Goal: Task Accomplishment & Management: Manage account settings

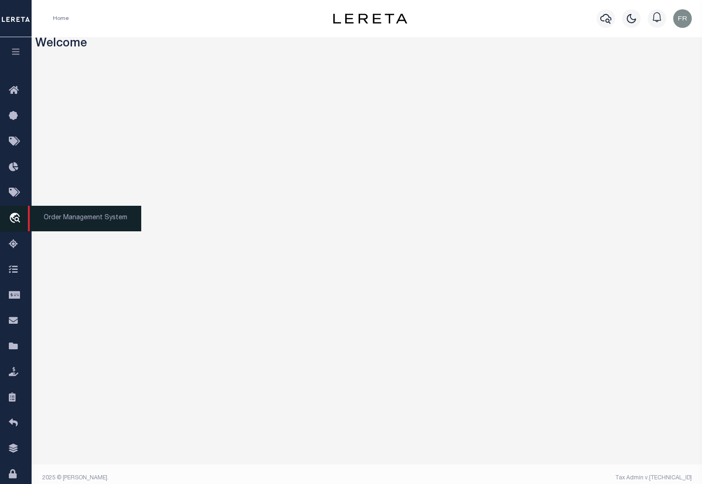
click at [15, 218] on icon "travel_explore" at bounding box center [16, 219] width 15 height 12
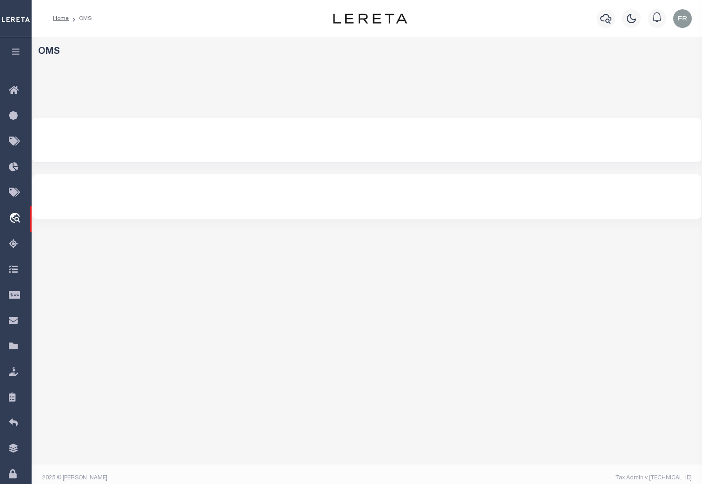
select select "200"
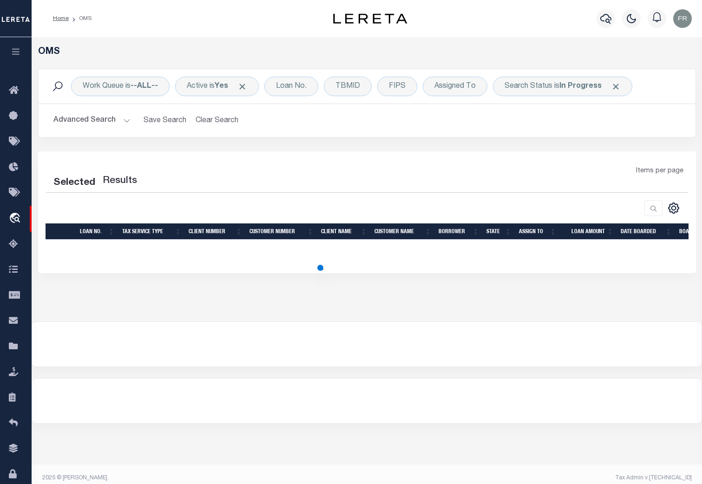
select select "200"
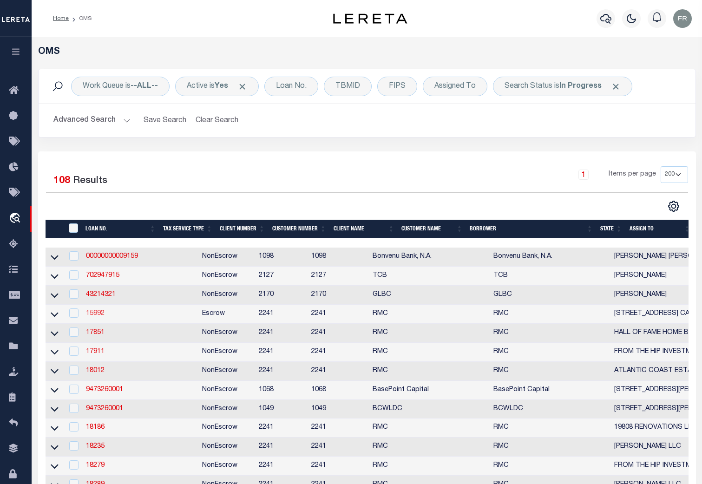
click at [95, 316] on link "15992" at bounding box center [95, 313] width 19 height 7
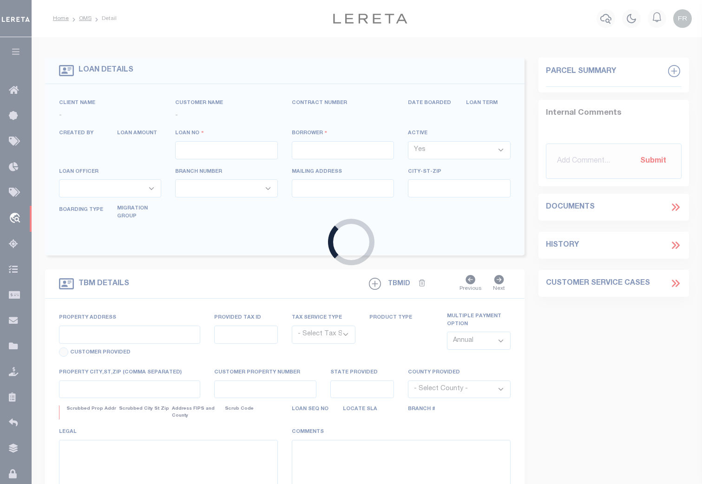
type input "15992"
type input "611 CLINTON AVE CAPITAL LLC"
select select
type input "78 Reagan Rd"
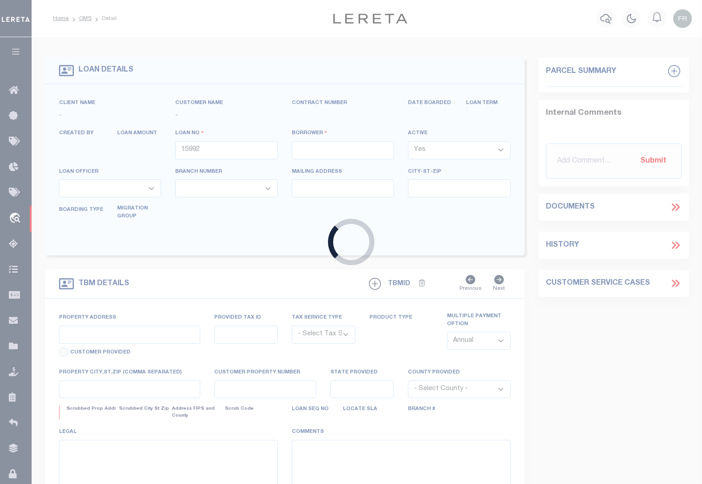
type input "Spring Valley NY 10977"
select select "400"
select select "Escrow"
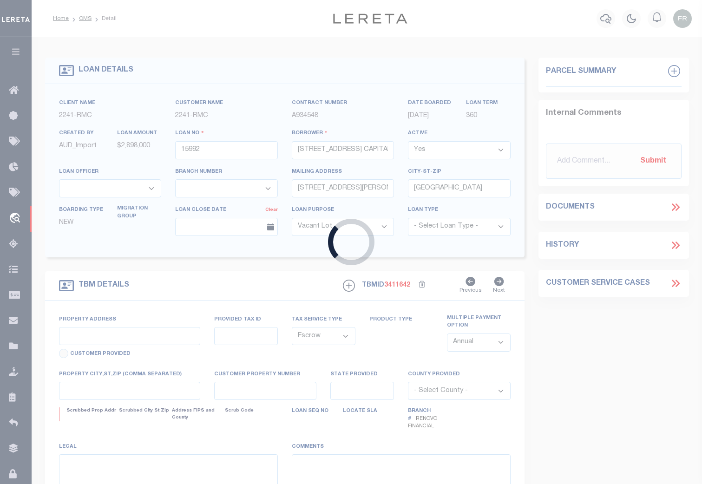
type input "611-613 Clinton Avenue"
select select
type input "Newark, NJ 07108"
type input "a0kUS0000065rQ4"
type input "NJ"
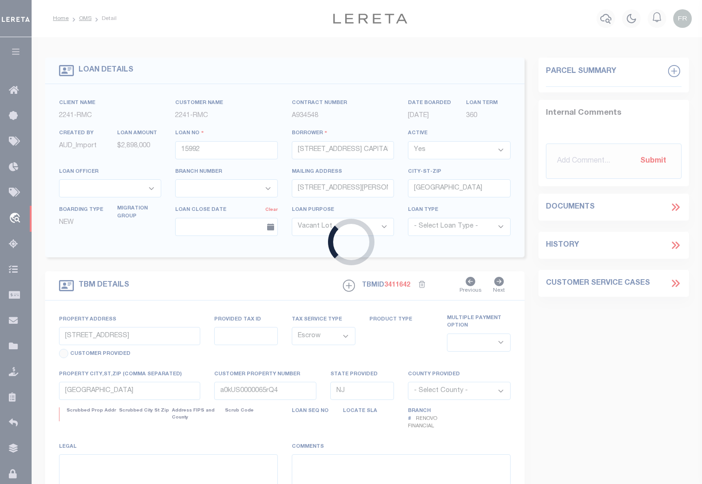
select select
type textarea "LEGAL REQUIRED"
type textarea "TAX ID Update last comment: uuuu"
select select "14701"
select select "25066"
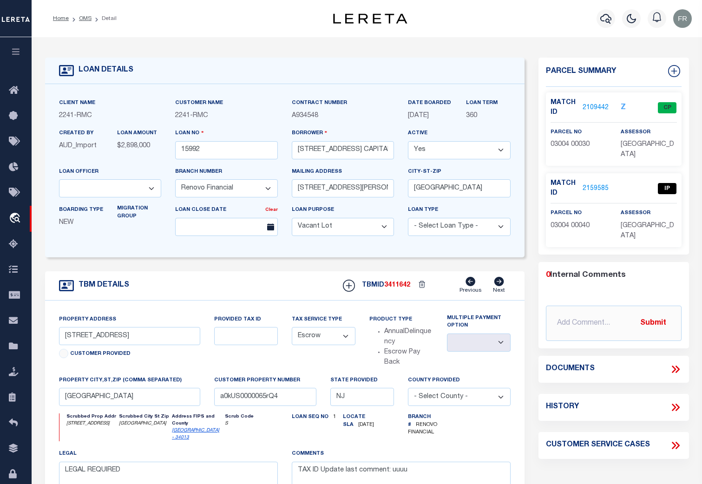
click at [595, 105] on link "2109442" at bounding box center [596, 108] width 26 height 10
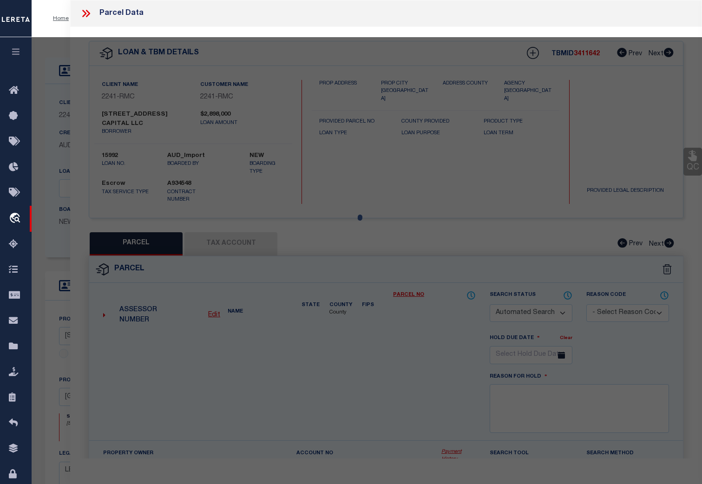
checkbox input "false"
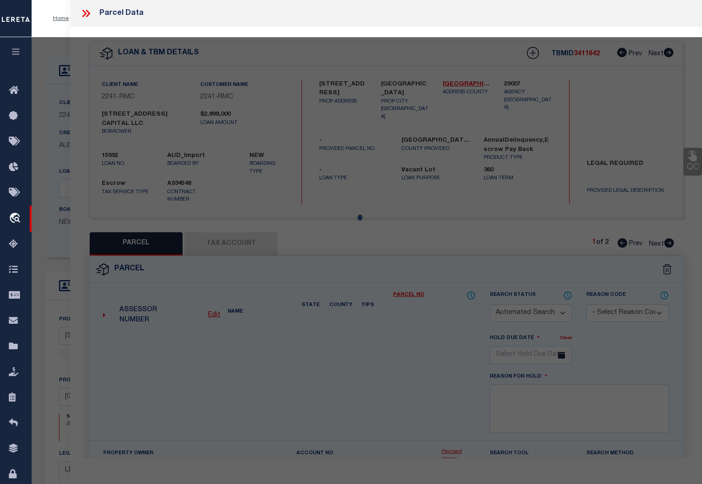
select select "CP"
type input "611 CLINTON AVE INVESTMENTS LLC"
select select "ATL"
select select
type input "611-613 CLINTON AVE"
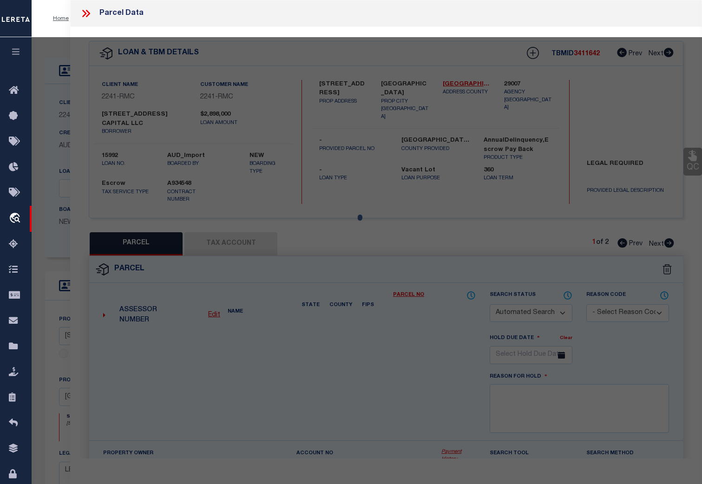
type input "Newark, NJ 07108"
type textarea "uuuu"
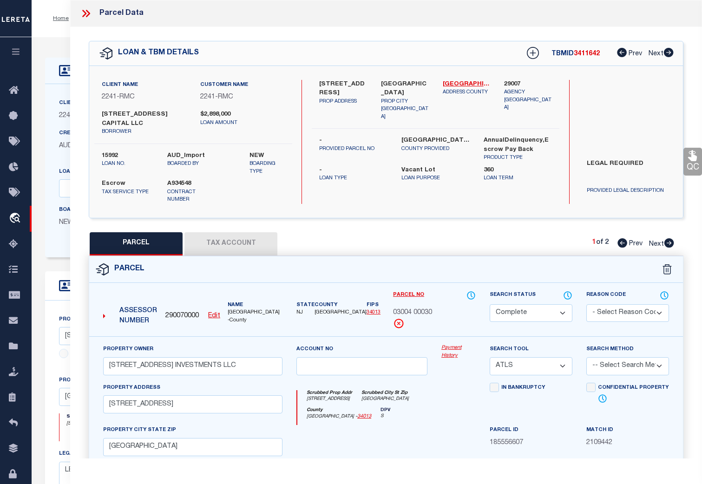
click at [85, 15] on icon at bounding box center [86, 13] width 12 height 12
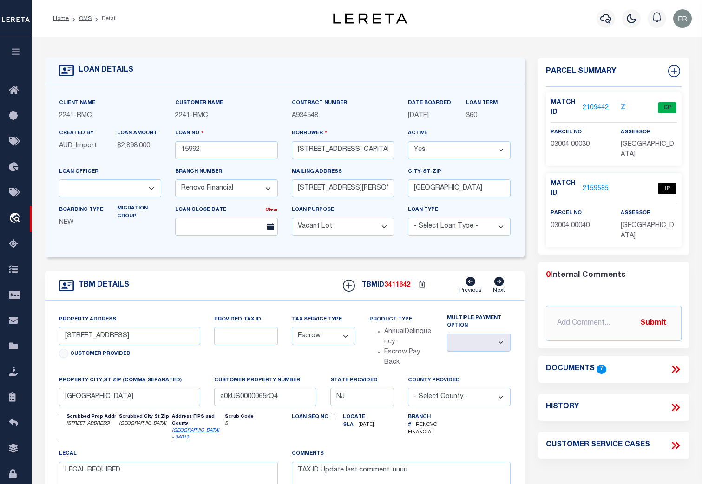
click at [673, 363] on icon at bounding box center [676, 369] width 12 height 12
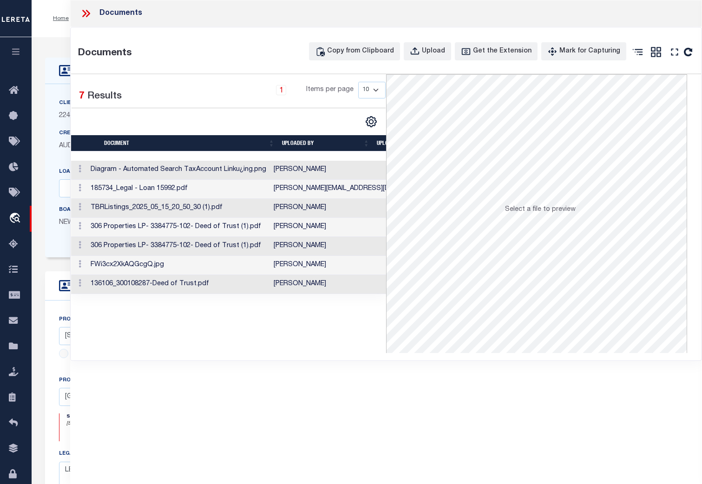
click at [221, 172] on td "Diagram - Automated Search TaxAccount Linku¿ing.png" at bounding box center [178, 170] width 183 height 19
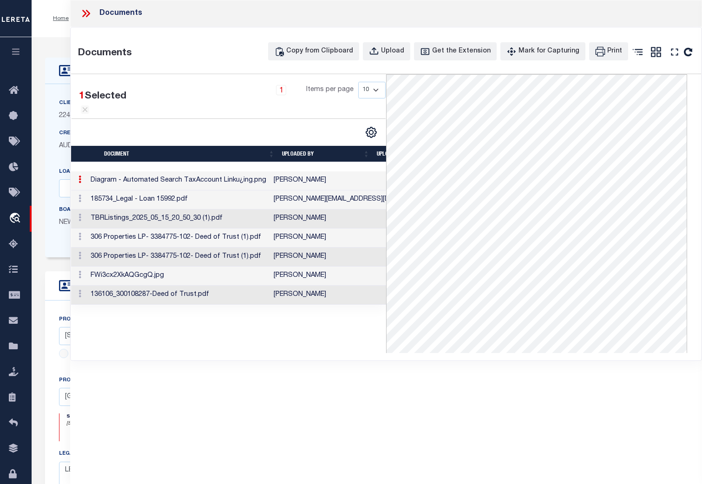
click at [234, 197] on td "185734_Legal - Loan 15992.pdf" at bounding box center [178, 200] width 183 height 19
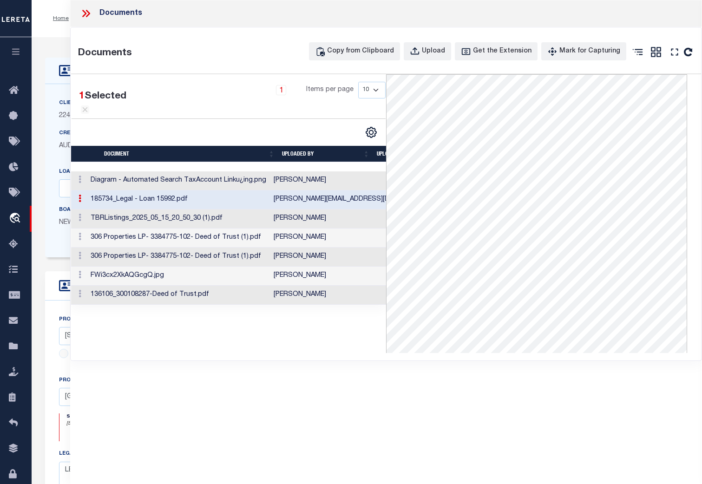
click at [254, 221] on td "TBRListings_2025_05_15_20_50_30 (1).pdf" at bounding box center [178, 219] width 183 height 19
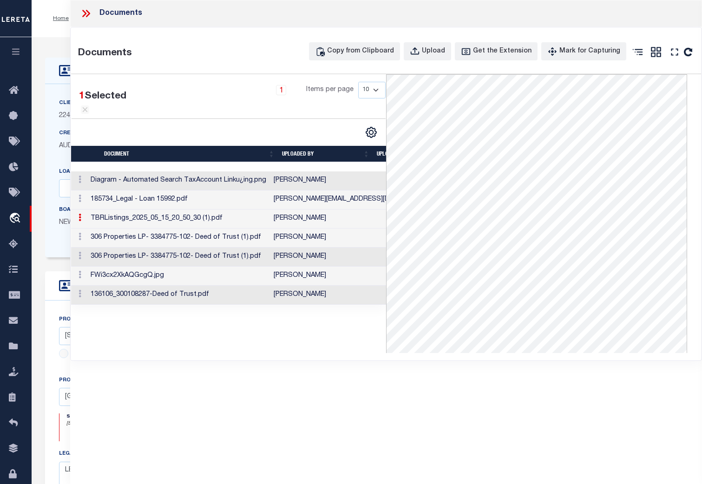
click at [90, 16] on icon at bounding box center [86, 13] width 12 height 12
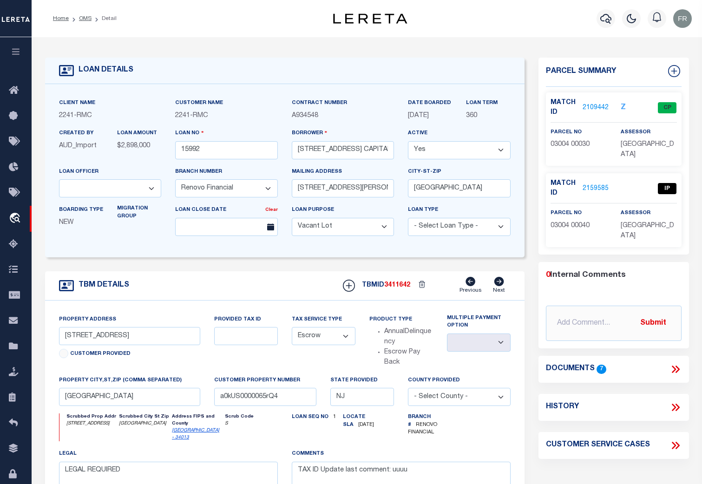
click at [595, 105] on link "2109442" at bounding box center [596, 108] width 26 height 10
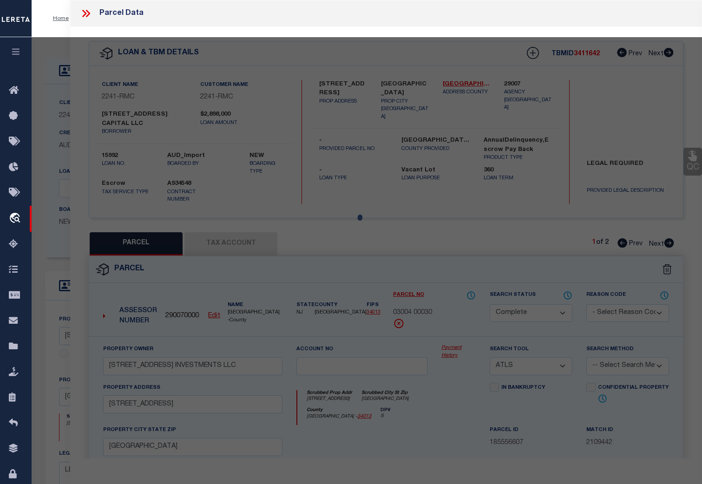
select select "AS"
select select
checkbox input "false"
select select "CP"
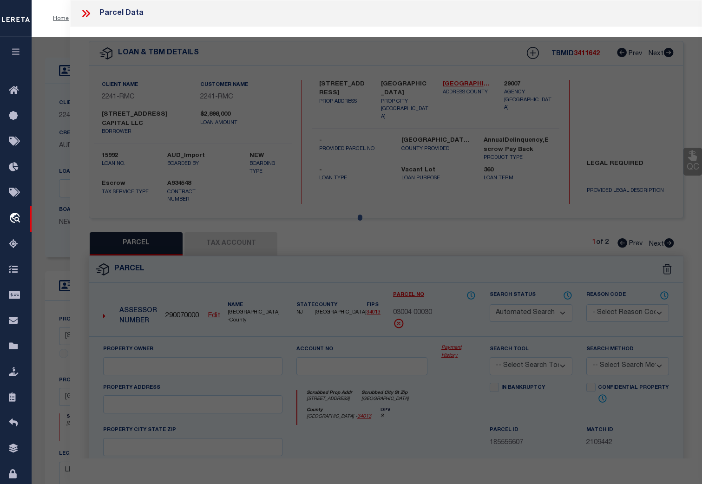
type input "611 CLINTON AVE INVESTMENTS LLC"
select select "ATL"
select select
type input "611-613 CLINTON AVE"
type input "Newark, NJ 07108"
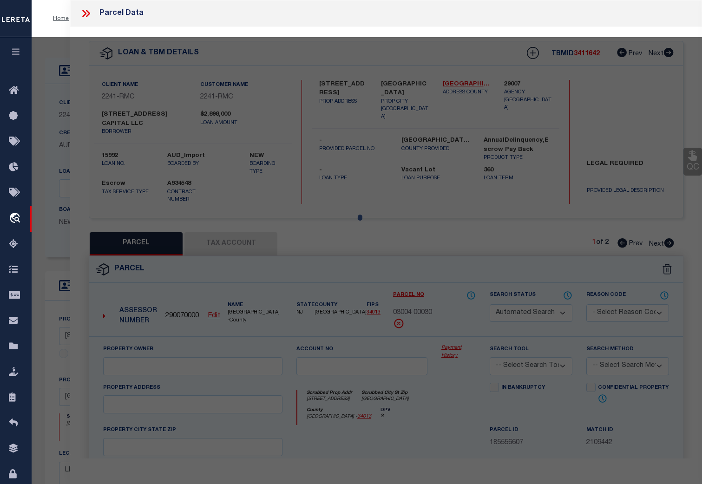
type textarea "uuuu"
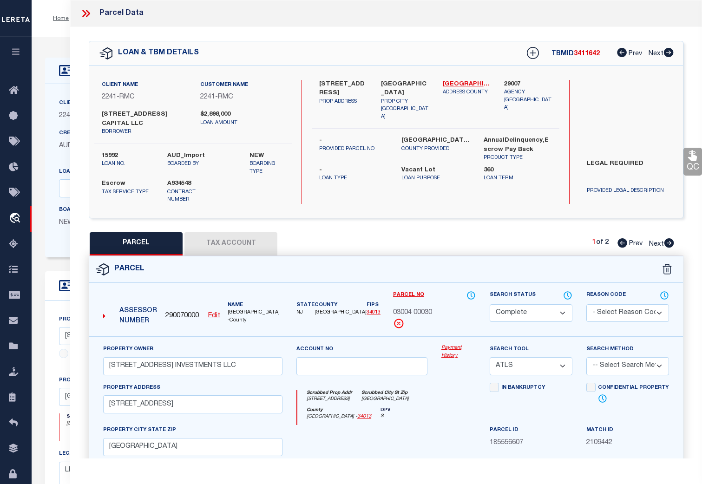
click at [451, 344] on link "Payment History" at bounding box center [458, 351] width 34 height 15
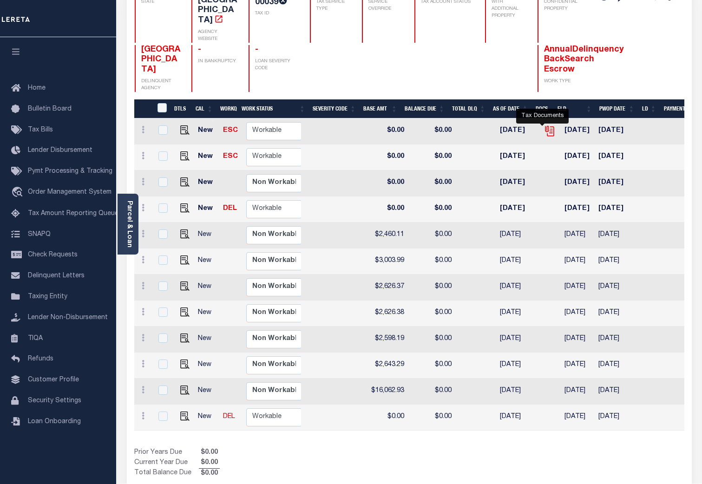
click at [544, 125] on icon "" at bounding box center [550, 131] width 12 height 12
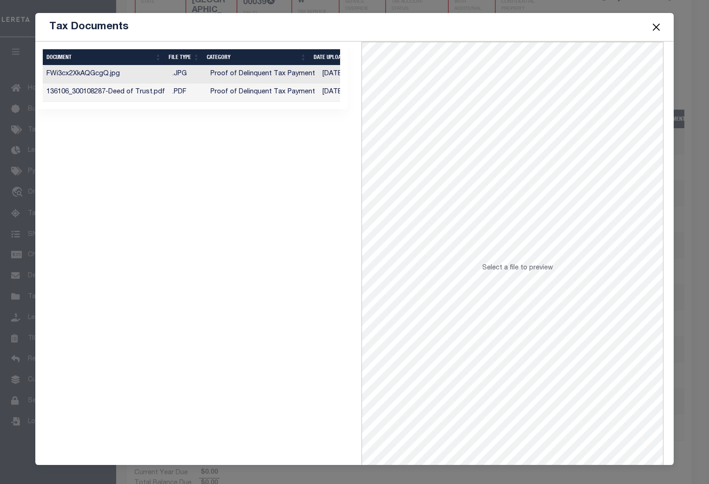
click at [136, 76] on td "FWi3cx2XkAQGcgQ.jpg" at bounding box center [106, 75] width 126 height 18
click at [154, 90] on td "136106_300108287-Deed of Trust.pdf" at bounding box center [106, 93] width 126 height 18
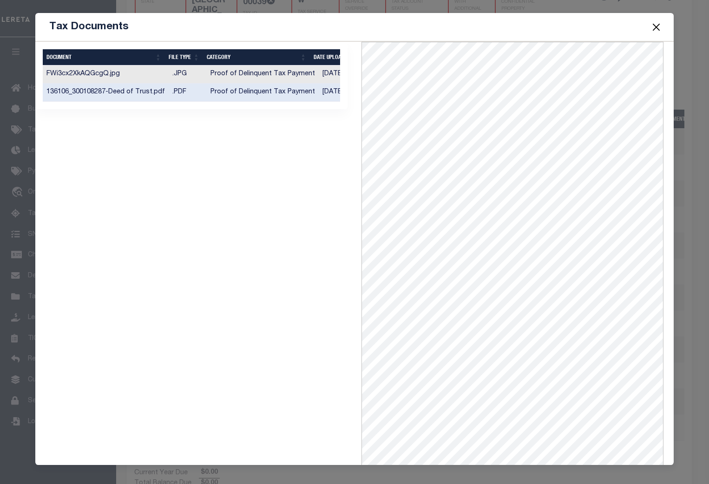
click at [656, 25] on button "Close" at bounding box center [657, 27] width 12 height 12
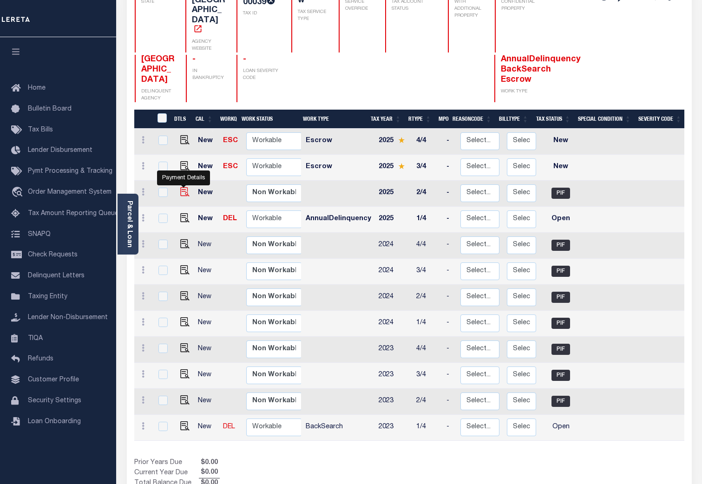
click at [182, 187] on img "" at bounding box center [184, 191] width 9 height 9
checkbox input "true"
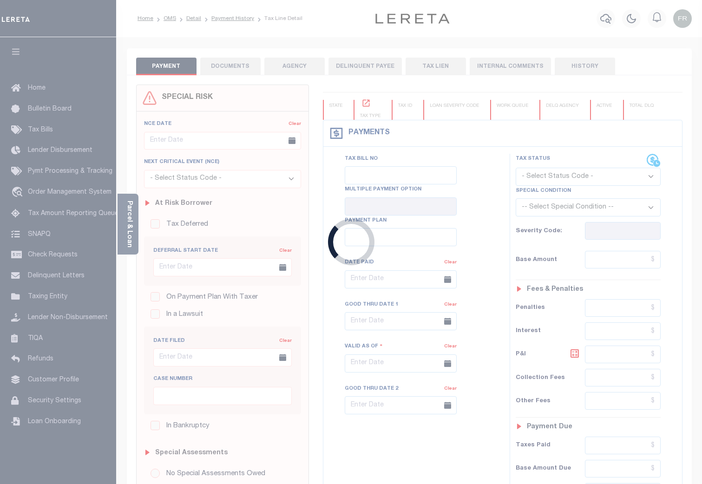
checkbox input "false"
type textarea "TPS"
type input "00131627"
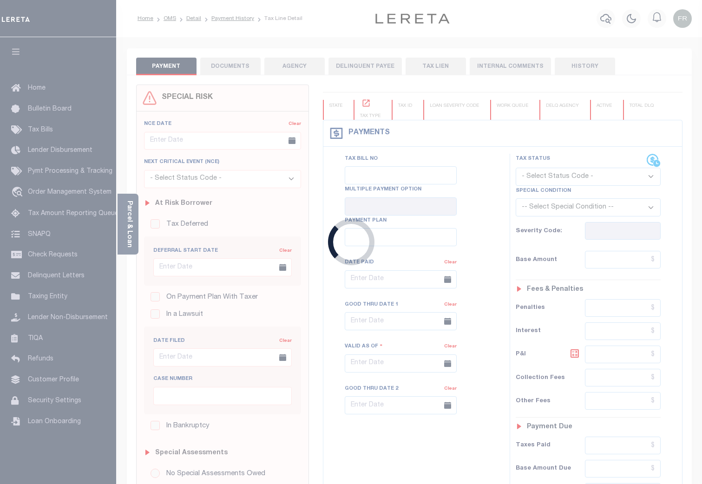
type input "05/01/2025"
type input "03/16/2025"
type input "$0"
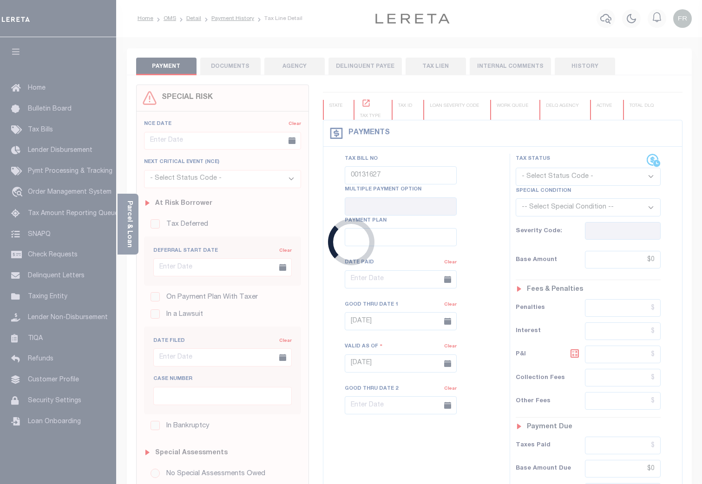
select select "PIF"
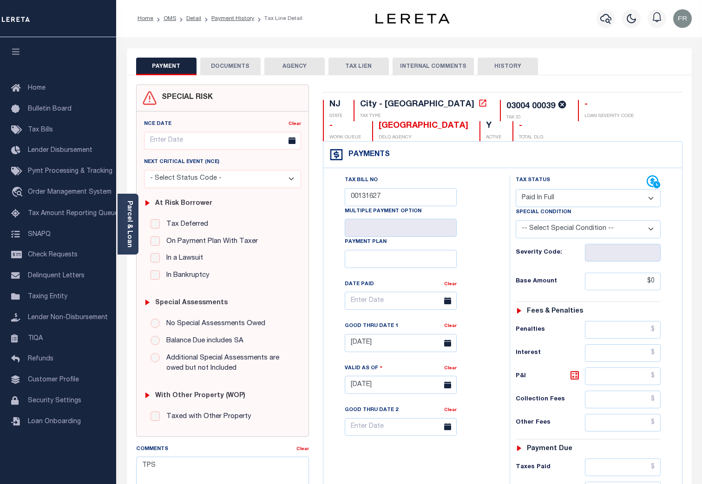
click at [237, 65] on button "DOCUMENTS" at bounding box center [230, 67] width 60 height 18
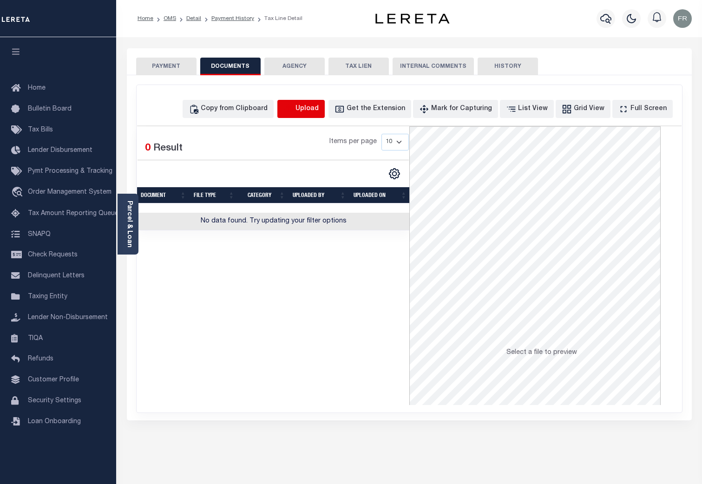
click at [294, 109] on icon "button" at bounding box center [288, 109] width 10 height 10
select select "POP"
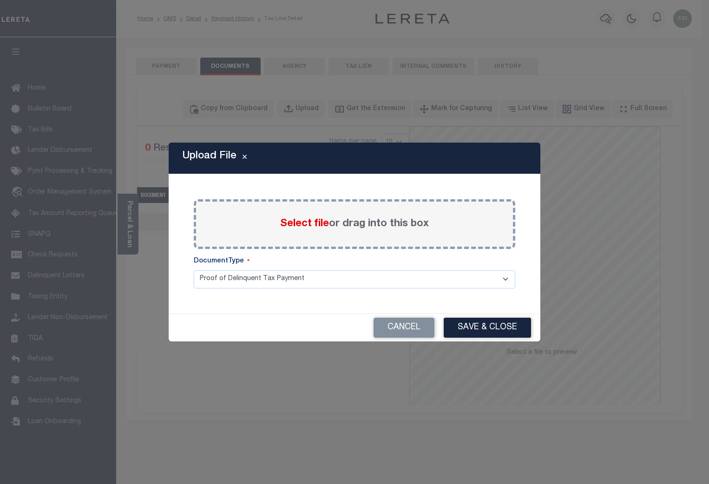
click at [309, 222] on span "Select file" at bounding box center [304, 224] width 49 height 10
click at [0, 0] on input "Select file or drag into this box" at bounding box center [0, 0] width 0 height 0
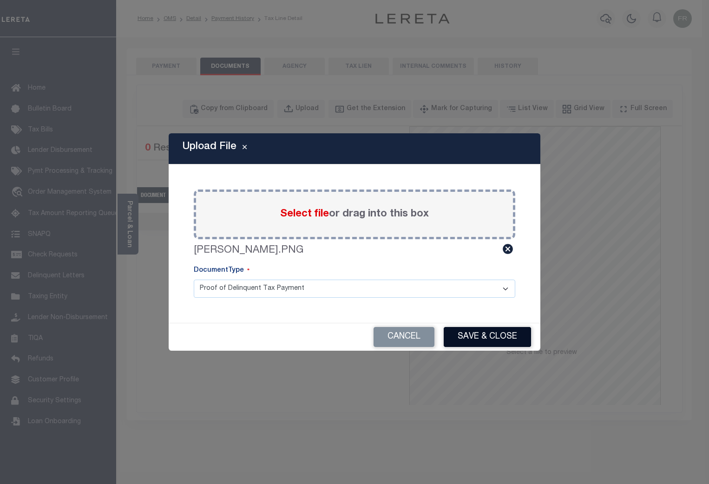
click at [492, 337] on button "Save & Close" at bounding box center [487, 337] width 87 height 20
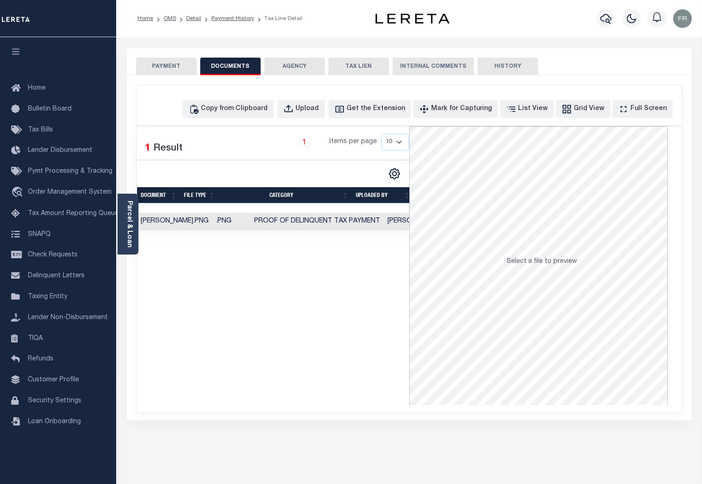
click at [212, 217] on td ".PNG" at bounding box center [231, 222] width 38 height 18
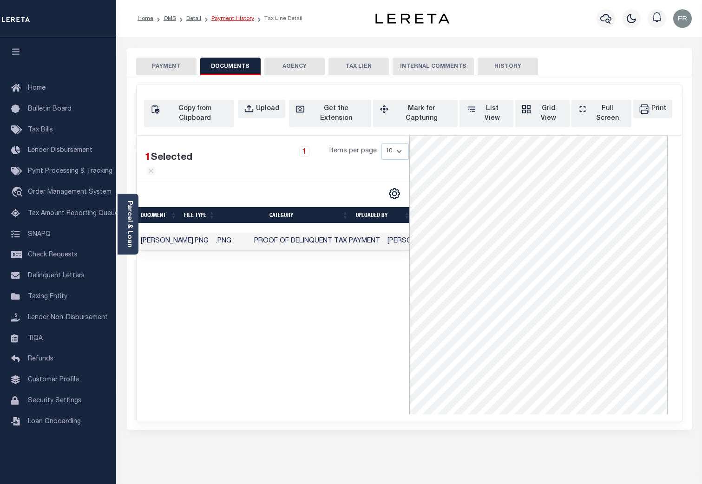
click at [239, 16] on link "Payment History" at bounding box center [232, 19] width 43 height 6
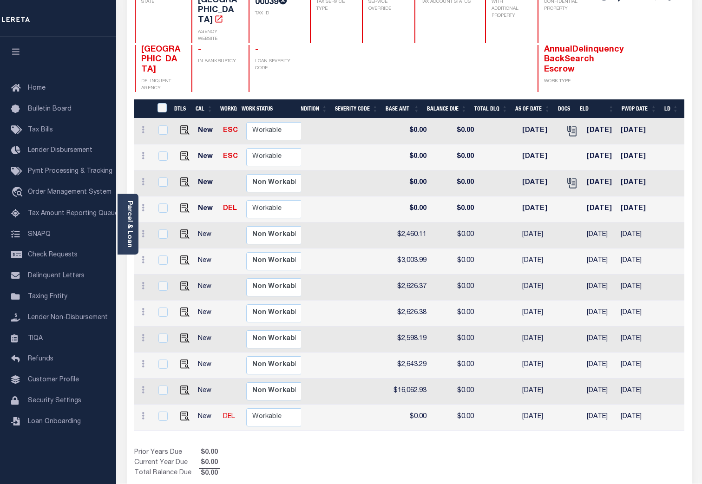
scroll to position [0, 297]
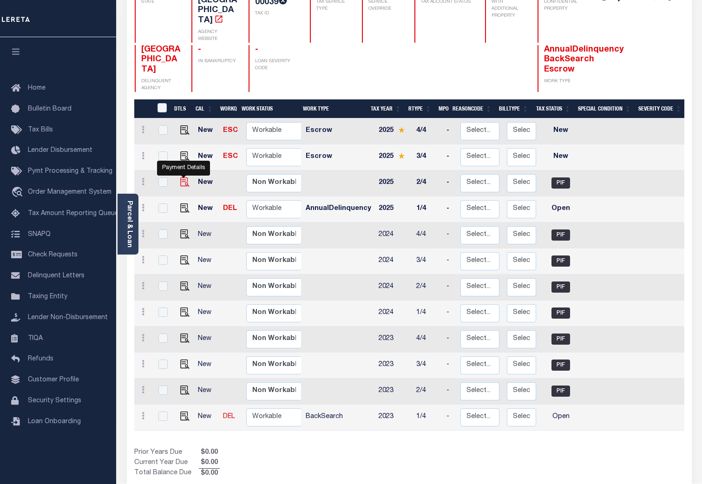
click at [182, 178] on img "" at bounding box center [184, 182] width 9 height 9
checkbox input "true"
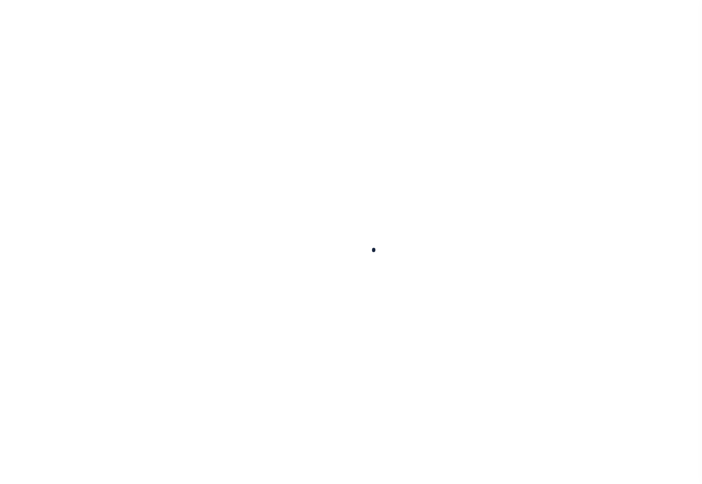
checkbox input "false"
type textarea "TPS"
type input "00131627"
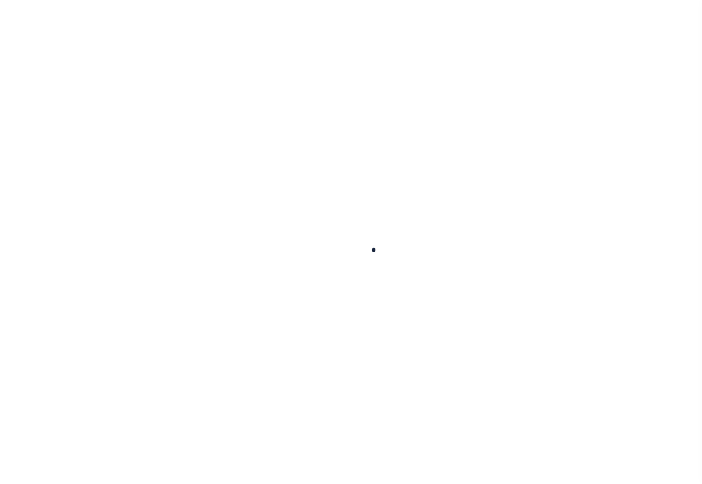
type input "[DATE]"
type input "$0"
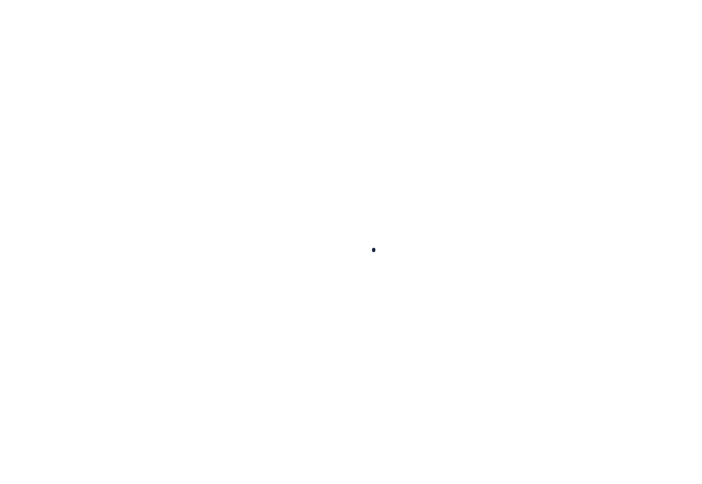
select select "PIF"
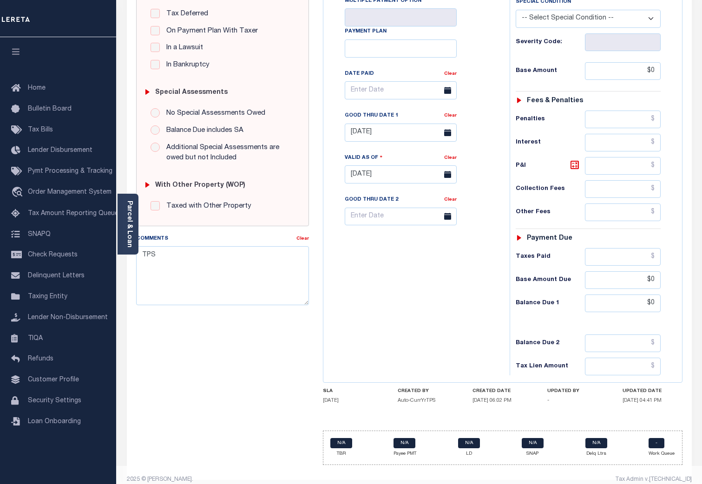
scroll to position [220, 0]
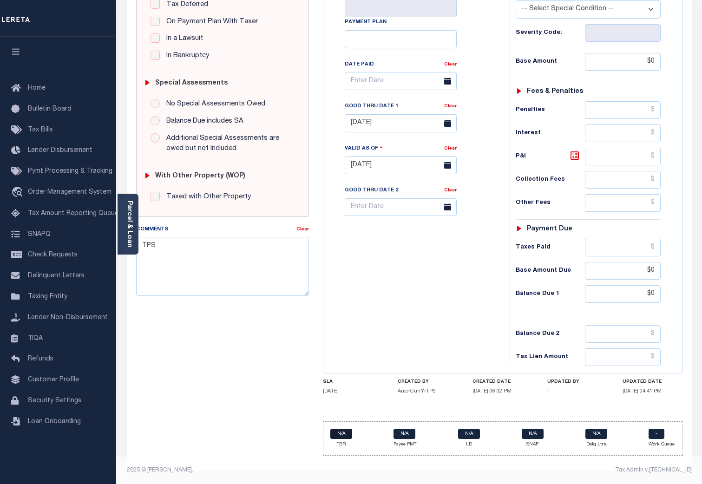
click at [342, 430] on link "N/A" at bounding box center [341, 434] width 22 height 10
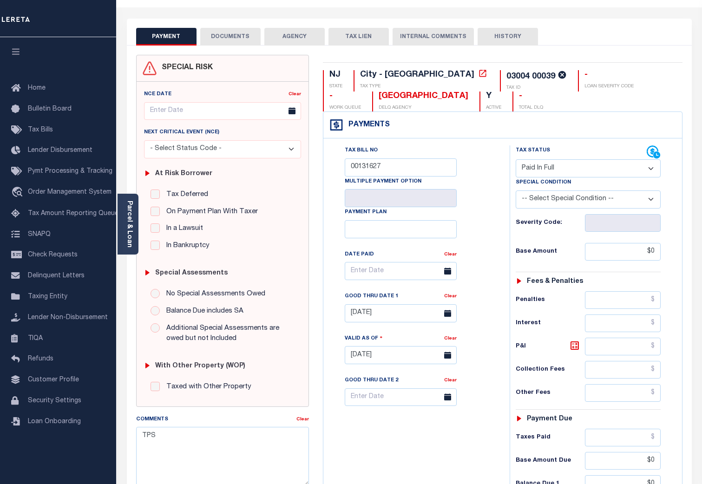
scroll to position [0, 0]
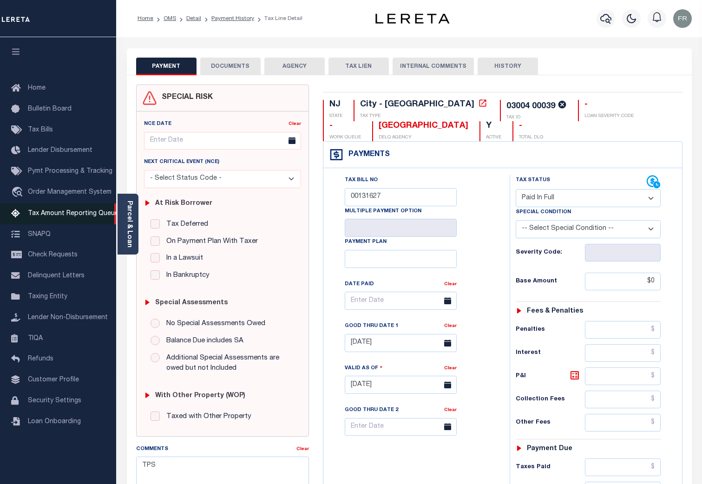
click at [57, 211] on link "Tax Amount Reporting Queue" at bounding box center [58, 214] width 116 height 21
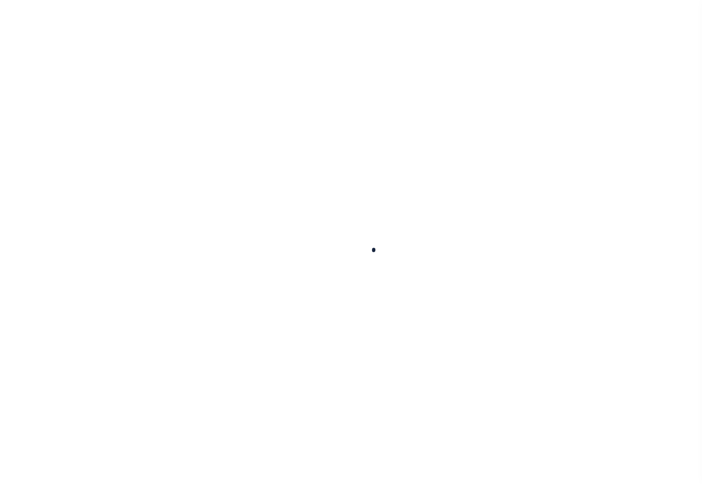
select select "100"
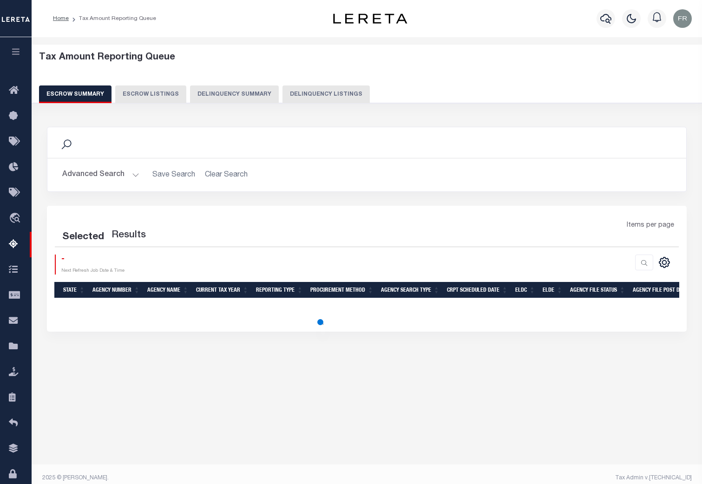
select select "100"
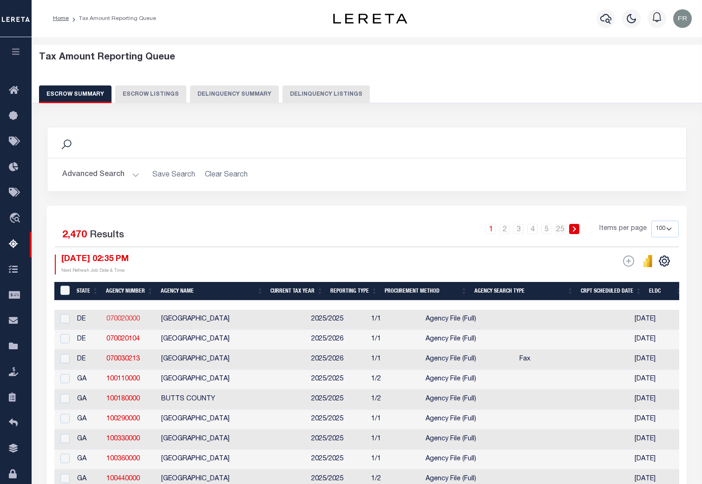
click at [120, 320] on link "070020000" at bounding box center [122, 319] width 33 height 7
checkbox input "true"
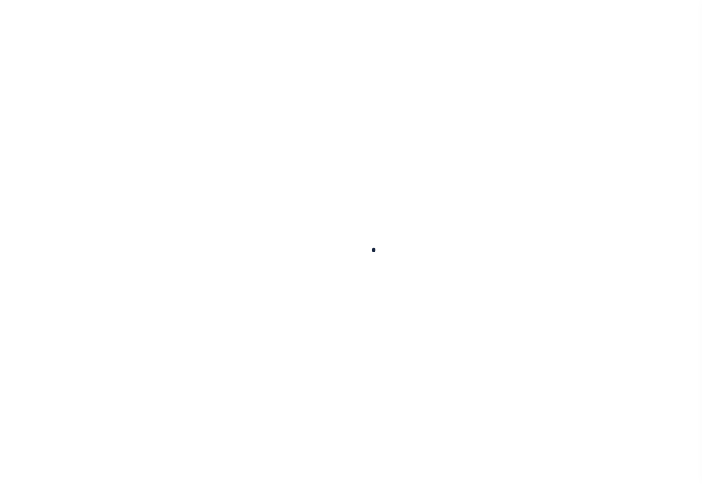
select select
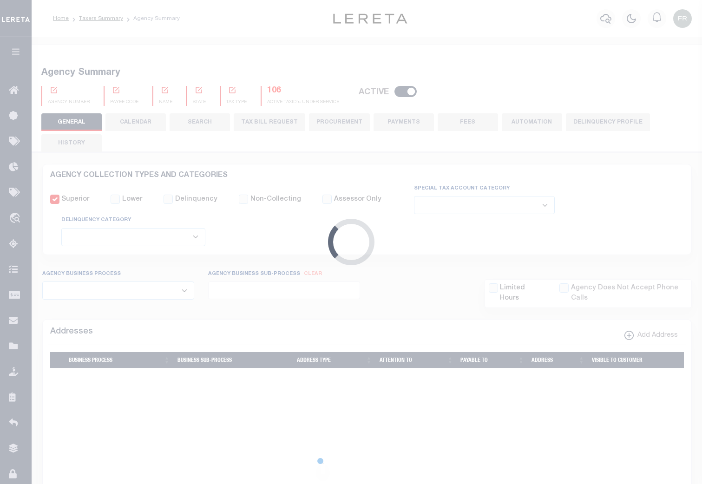
checkbox input "false"
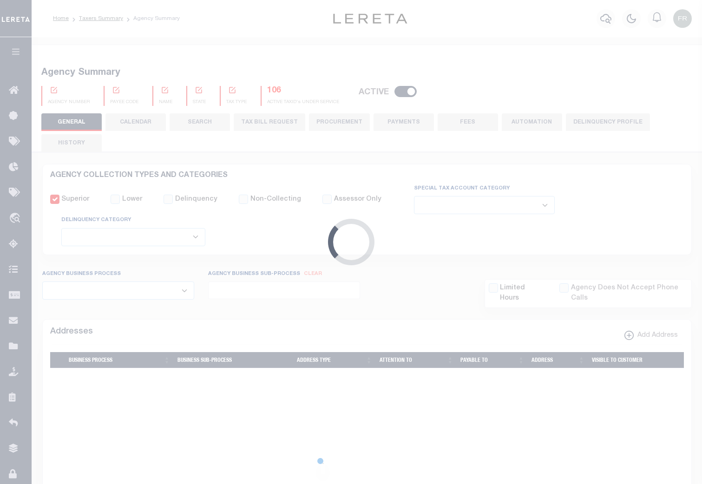
type input "1000300000"
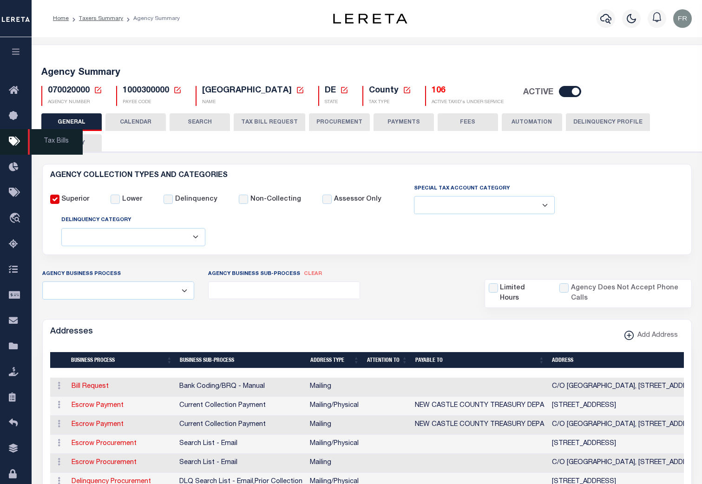
click at [12, 138] on icon at bounding box center [16, 142] width 15 height 12
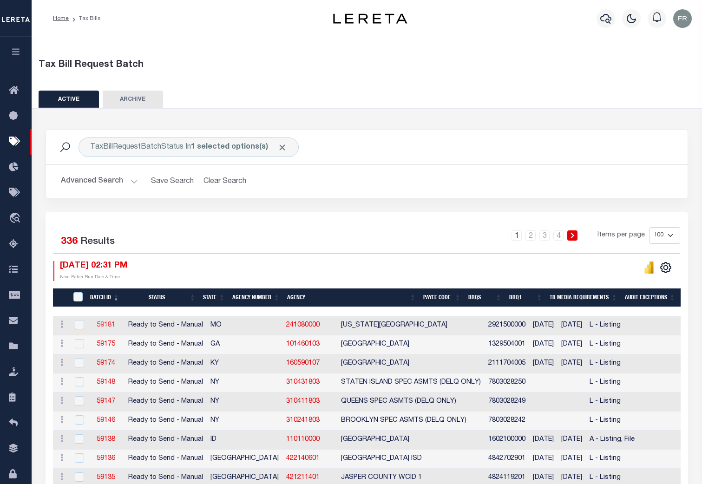
click at [105, 325] on link "59181" at bounding box center [106, 325] width 19 height 7
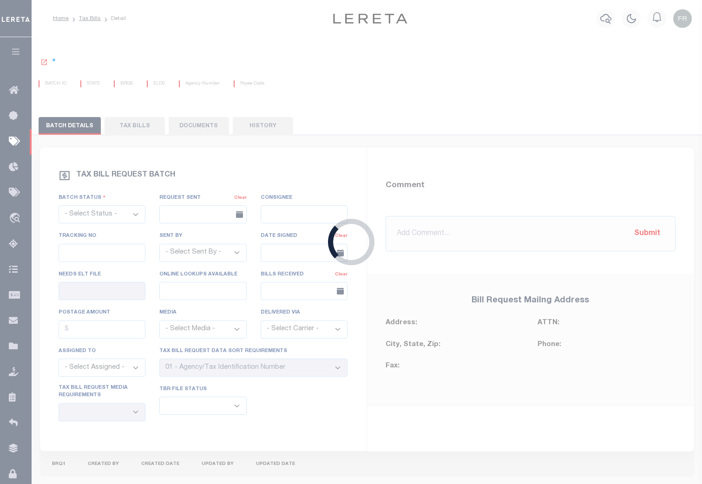
select select "RTS"
type input "[DATE]"
type input "No"
select select "20"
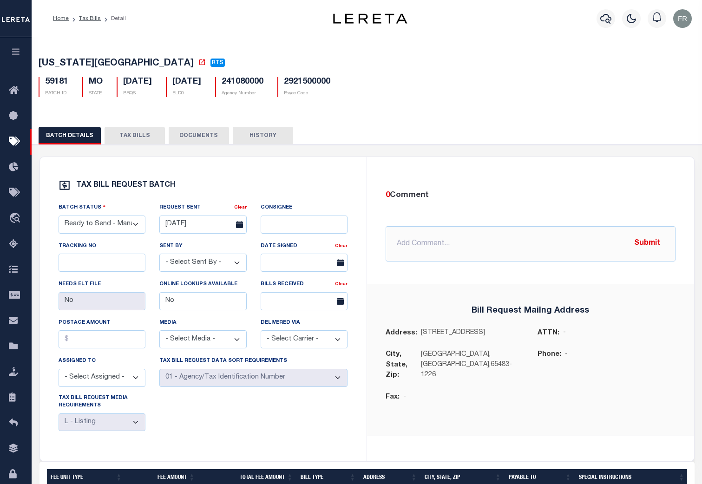
click at [143, 139] on button "TAX BILLS" at bounding box center [135, 136] width 60 height 18
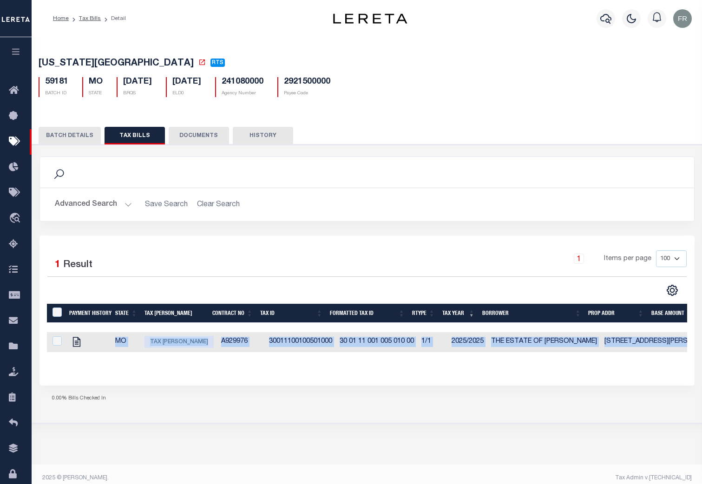
drag, startPoint x: 195, startPoint y: 361, endPoint x: 231, endPoint y: 362, distance: 36.3
click at [231, 362] on div "Payment History State Tax Bill Amount Contract No Tax Id Formatted Tax Id Rtype…" at bounding box center [367, 335] width 640 height 63
drag, startPoint x: 231, startPoint y: 362, endPoint x: 237, endPoint y: 378, distance: 17.5
click at [237, 378] on div "Selected 1 Result 1 Items per page 100 200 500 1000" at bounding box center [367, 311] width 655 height 150
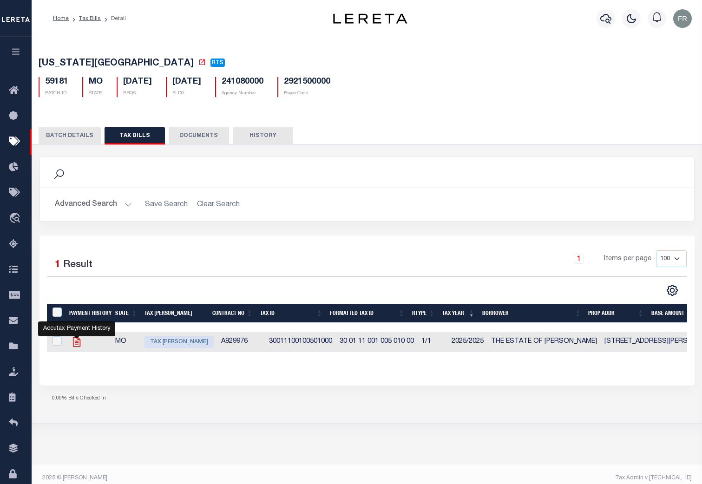
click at [78, 342] on icon "" at bounding box center [76, 342] width 7 height 10
checkbox input "true"
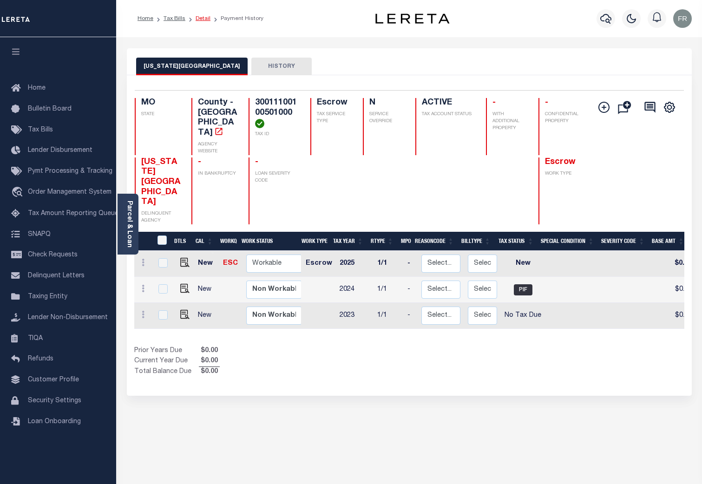
click at [198, 19] on link "Detail" at bounding box center [203, 19] width 15 height 6
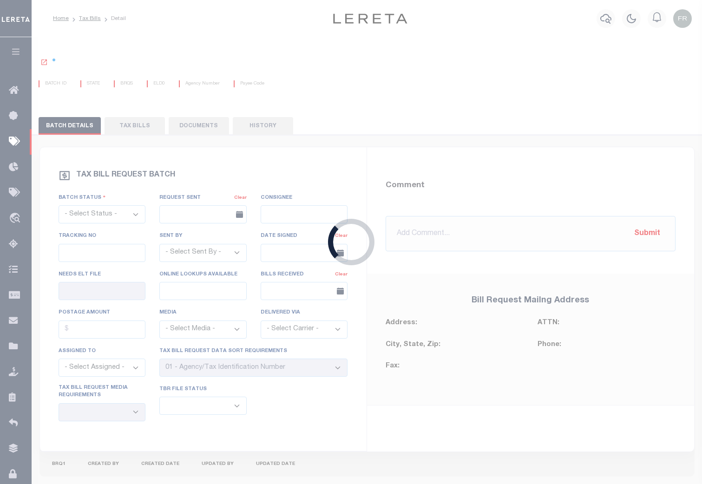
click at [329, 105] on div "Loading..." at bounding box center [351, 242] width 702 height 484
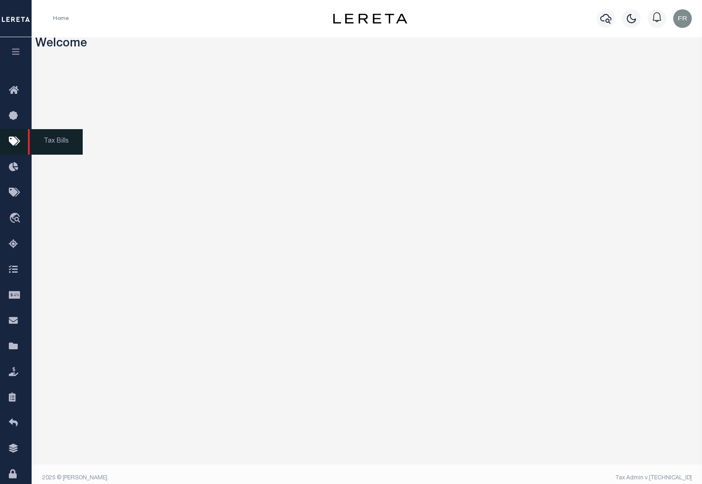
click at [15, 138] on icon at bounding box center [16, 142] width 15 height 12
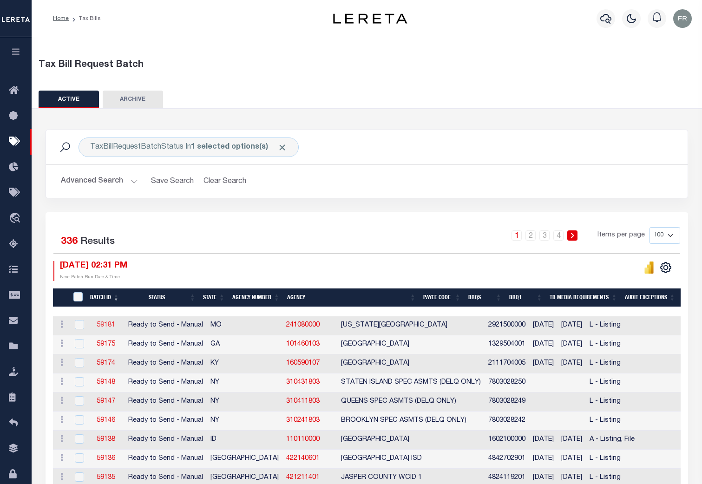
click at [105, 324] on link "59181" at bounding box center [106, 325] width 19 height 7
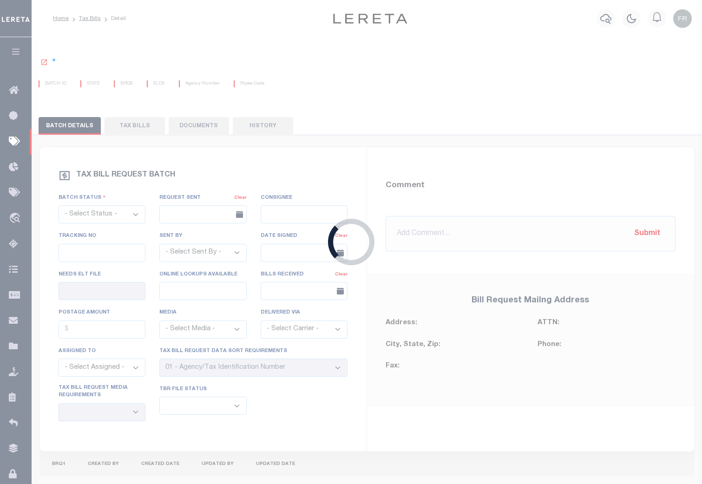
select select "RTS"
type input "08/05/2025"
type input "No"
select select "20"
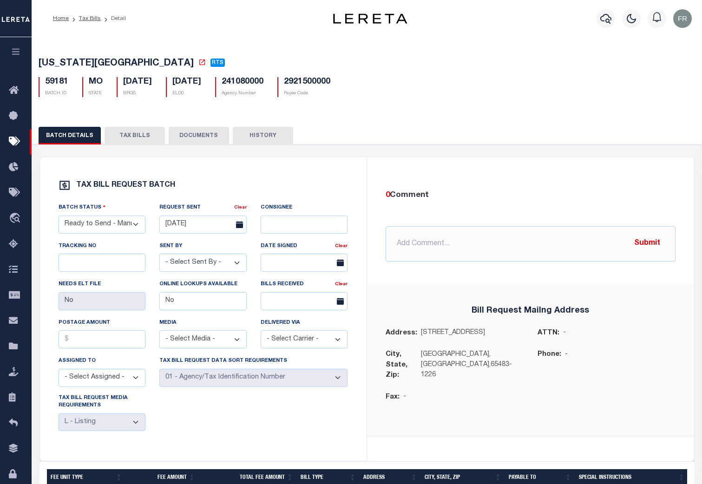
click at [140, 137] on button "TAX BILLS" at bounding box center [135, 136] width 60 height 18
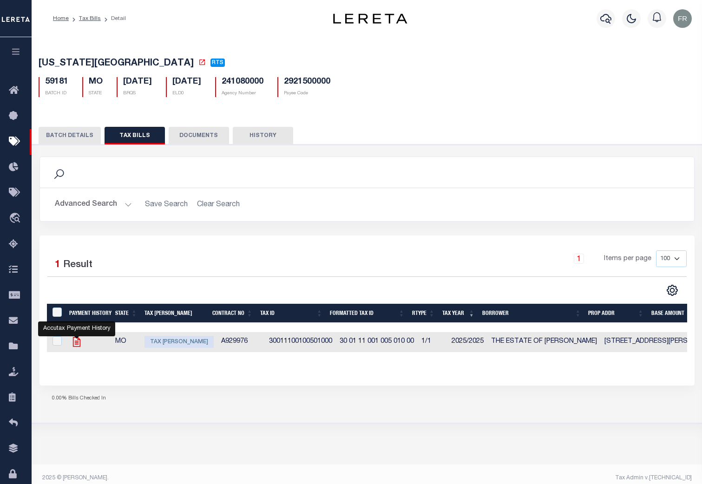
click at [76, 344] on icon "" at bounding box center [76, 342] width 7 height 10
checkbox input "true"
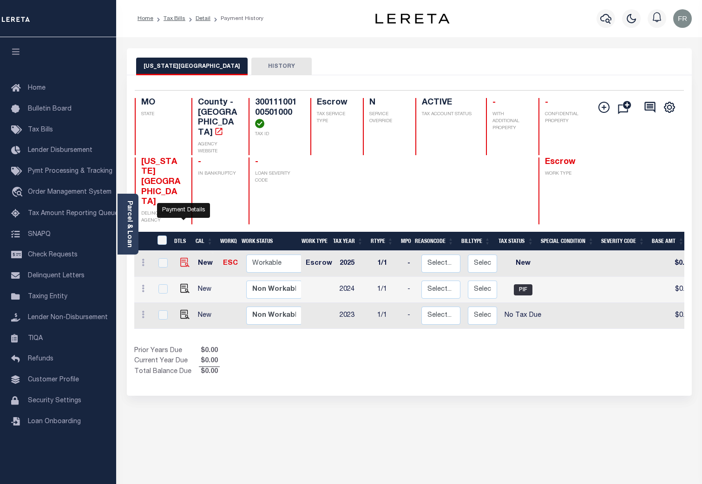
click at [183, 258] on img "" at bounding box center [184, 262] width 9 height 9
checkbox input "true"
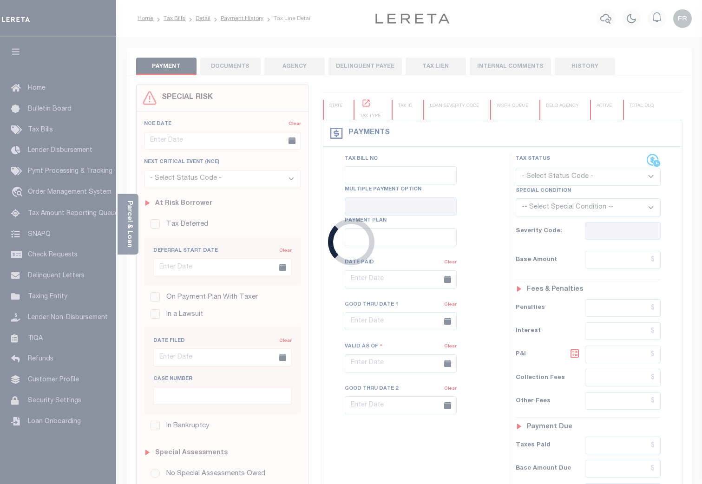
checkbox input "false"
type input "[DATE]"
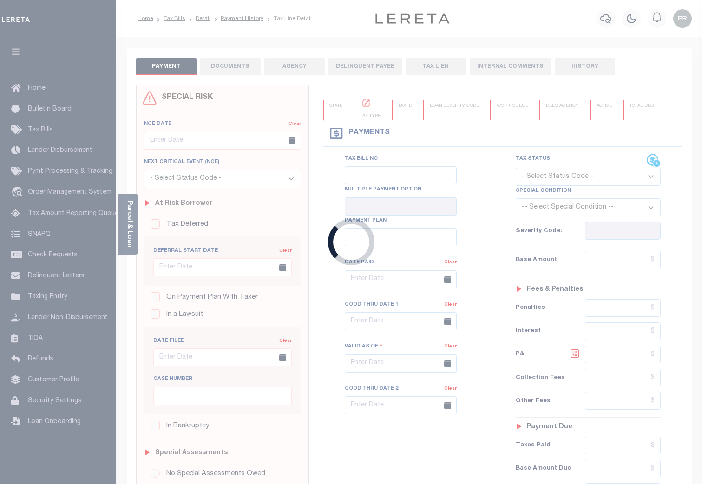
select select "NW2"
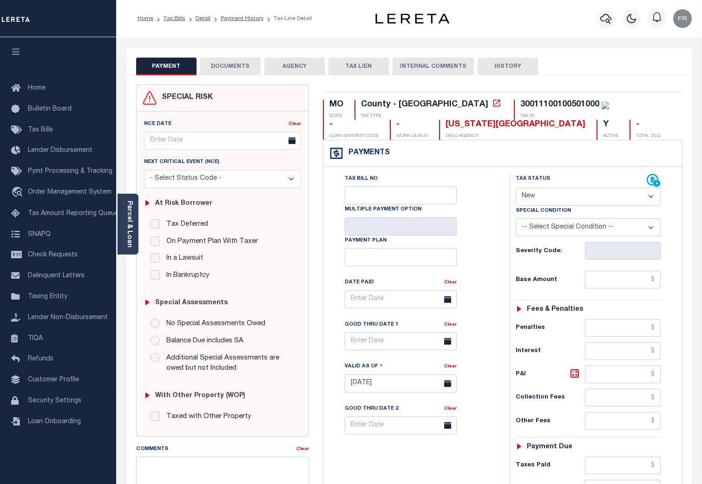
click at [231, 64] on button "DOCUMENTS" at bounding box center [230, 67] width 60 height 18
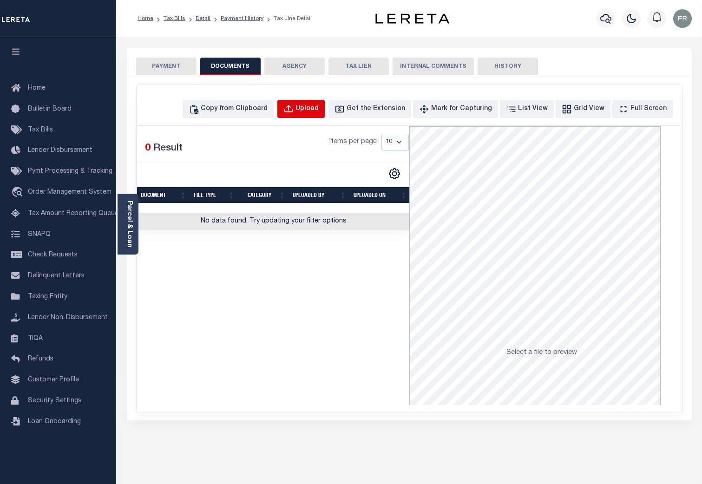
click at [319, 110] on div "Upload" at bounding box center [307, 109] width 23 height 10
select select "POP"
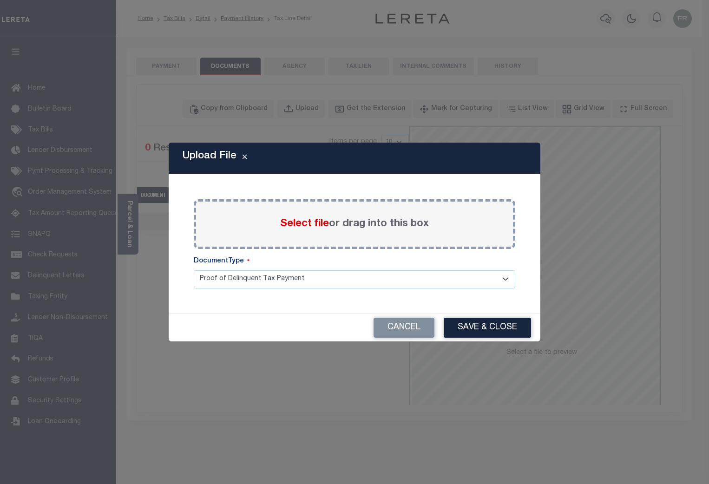
click at [319, 224] on span "Select file" at bounding box center [304, 224] width 49 height 10
click at [0, 0] on input "Select file or drag into this box" at bounding box center [0, 0] width 0 height 0
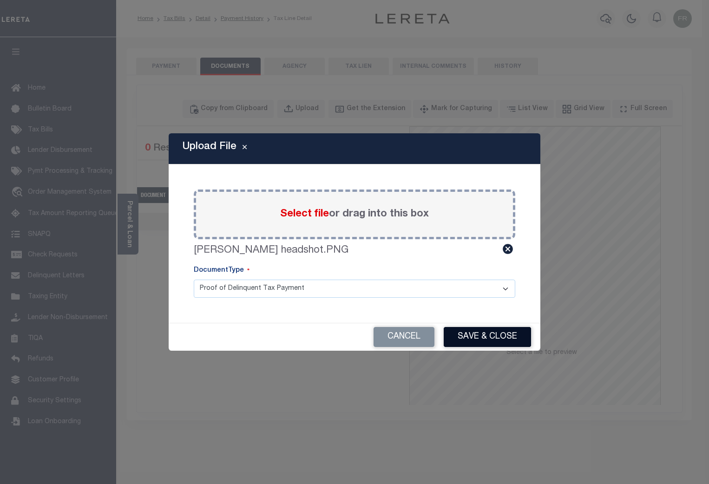
click at [486, 333] on button "Save & Close" at bounding box center [487, 337] width 87 height 20
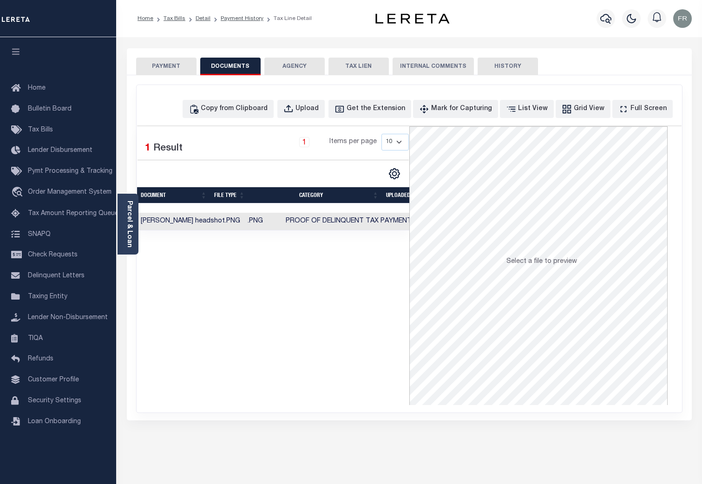
click at [174, 68] on button "PAYMENT" at bounding box center [166, 67] width 60 height 18
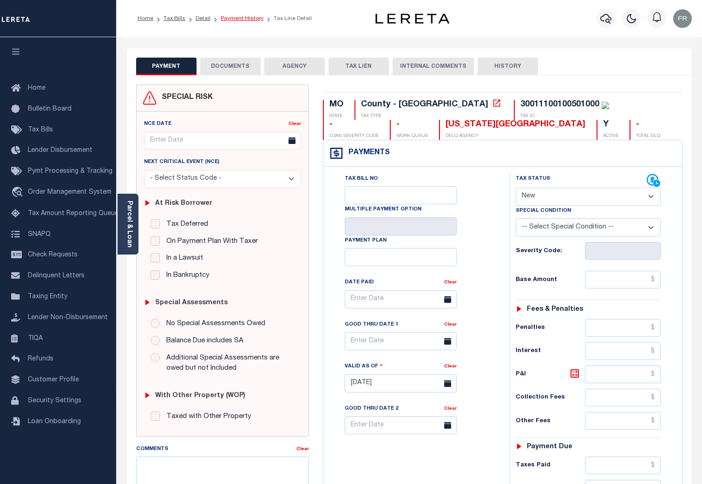
click at [237, 16] on link "Payment History" at bounding box center [242, 19] width 43 height 6
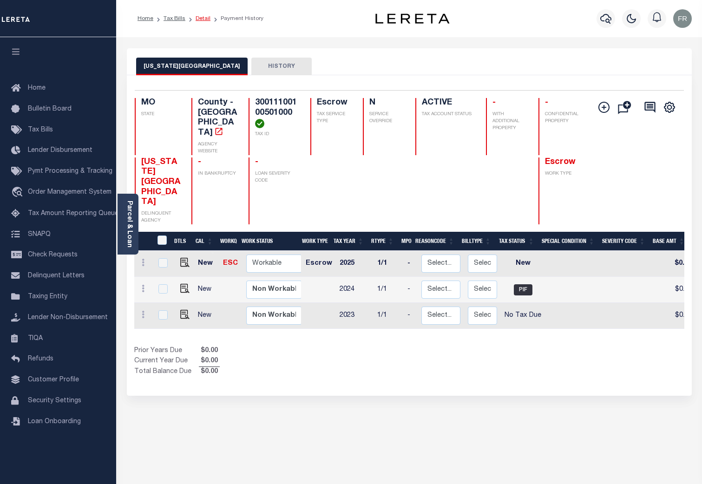
click at [202, 16] on link "Detail" at bounding box center [203, 19] width 15 height 6
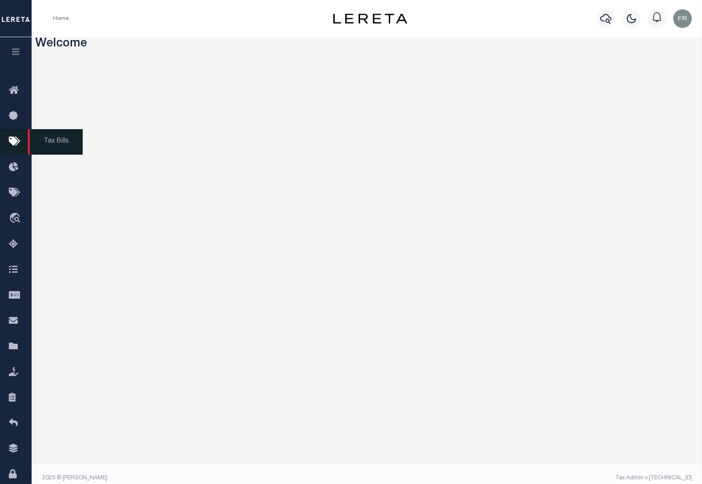
click at [13, 145] on icon at bounding box center [16, 142] width 15 height 12
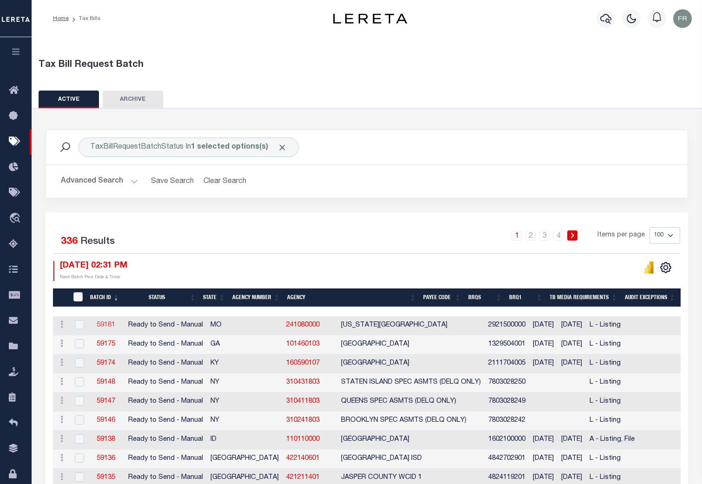
click at [104, 325] on link "59181" at bounding box center [106, 325] width 19 height 7
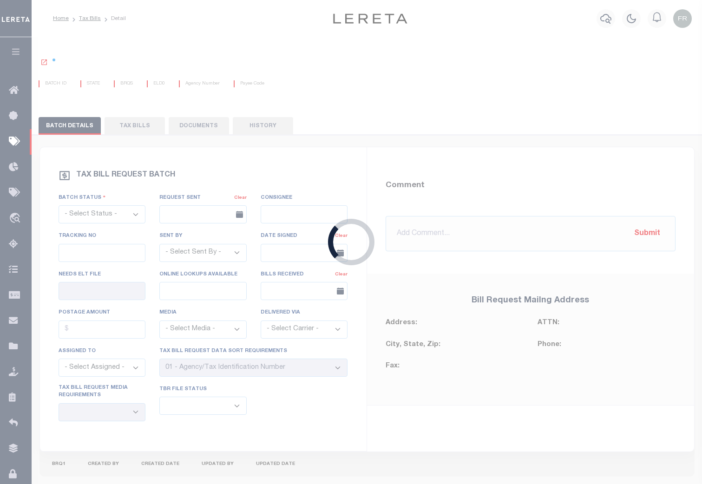
select select "RTS"
type input "[DATE]"
type input "No"
select select "20"
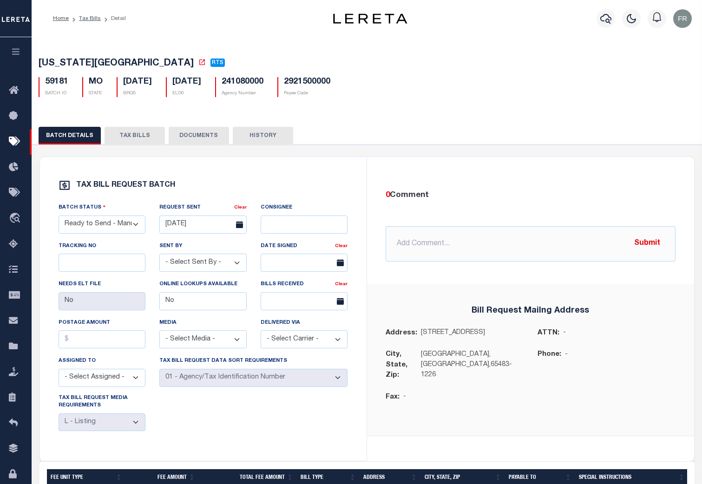
click at [132, 138] on button "TAX BILLS" at bounding box center [135, 136] width 60 height 18
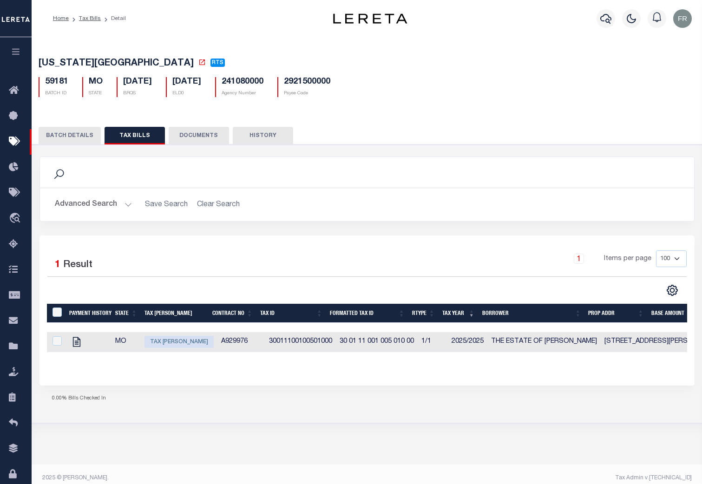
click at [195, 134] on button "DOCUMENTS" at bounding box center [199, 136] width 60 height 18
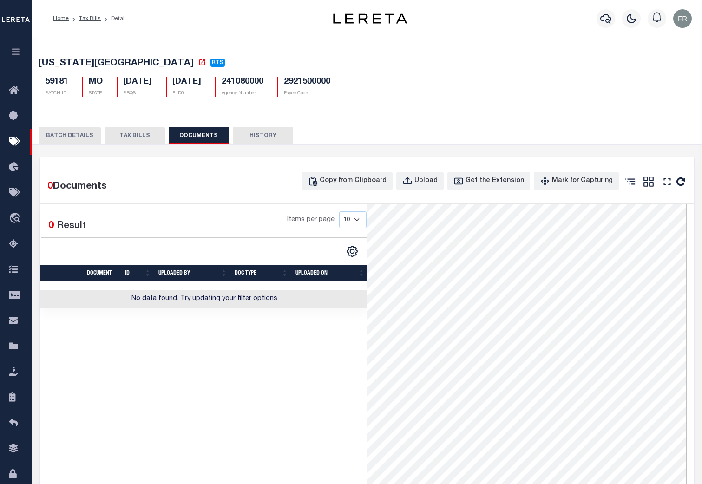
click at [125, 138] on button "TAX BILLS" at bounding box center [135, 136] width 60 height 18
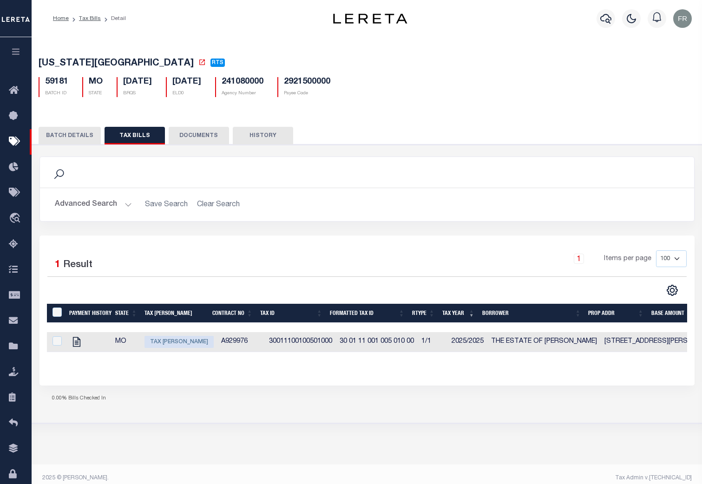
click at [203, 136] on button "DOCUMENTS" at bounding box center [199, 136] width 60 height 18
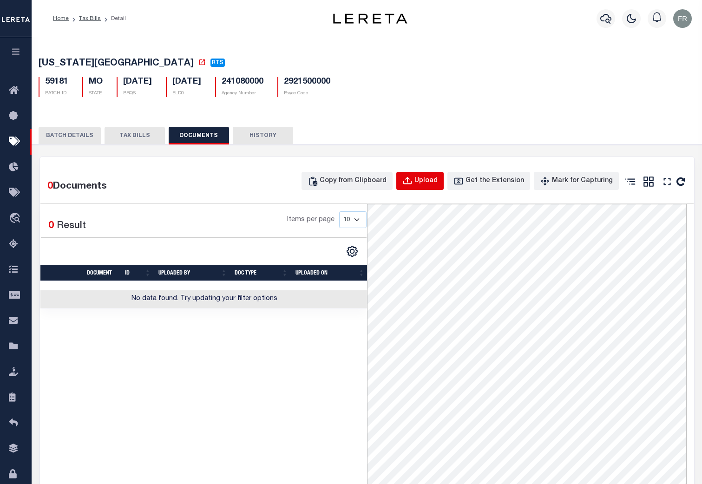
click at [427, 180] on div "Upload" at bounding box center [426, 181] width 23 height 10
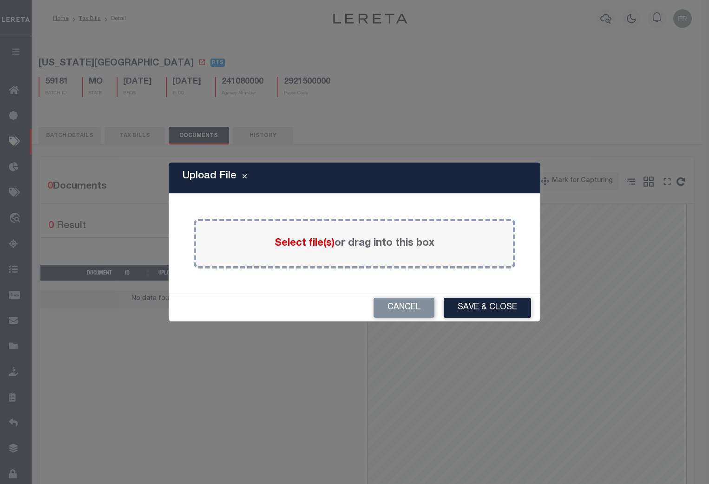
click at [313, 242] on span "Select file(s)" at bounding box center [305, 243] width 60 height 10
click at [0, 0] on input "Select file(s) or drag into this box" at bounding box center [0, 0] width 0 height 0
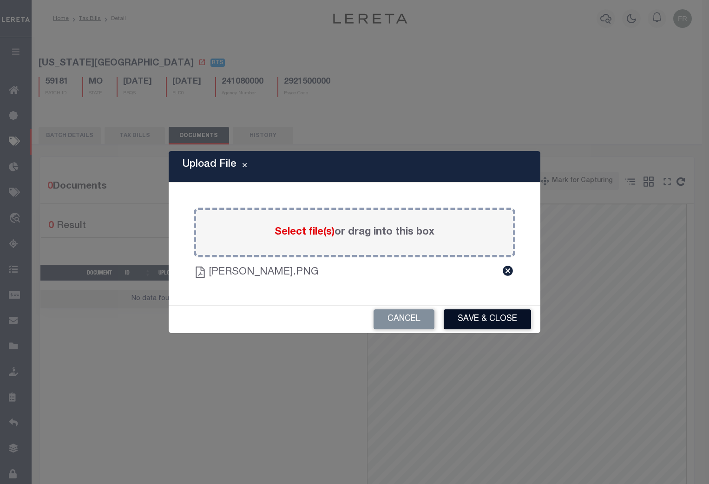
click at [487, 318] on button "Save & Close" at bounding box center [487, 320] width 87 height 20
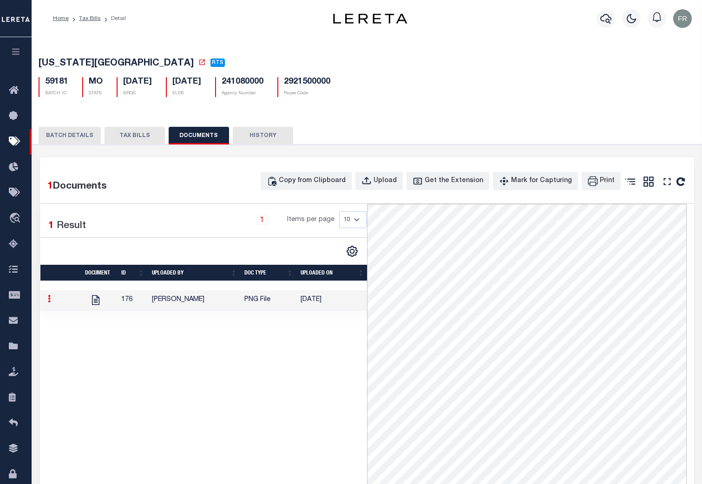
click at [137, 132] on button "TAX BILLS" at bounding box center [135, 136] width 60 height 18
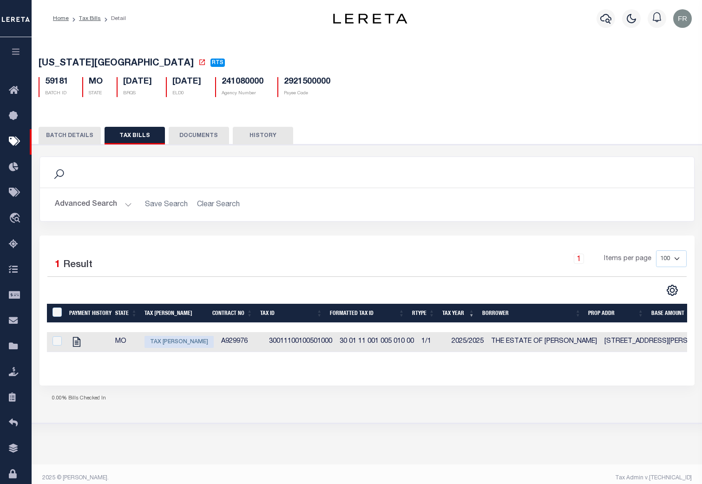
click at [196, 132] on button "DOCUMENTS" at bounding box center [199, 136] width 60 height 18
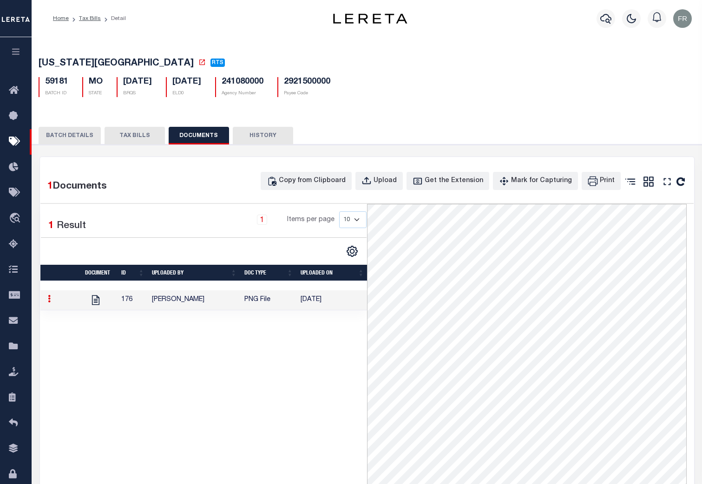
click at [134, 137] on button "TAX BILLS" at bounding box center [135, 136] width 60 height 18
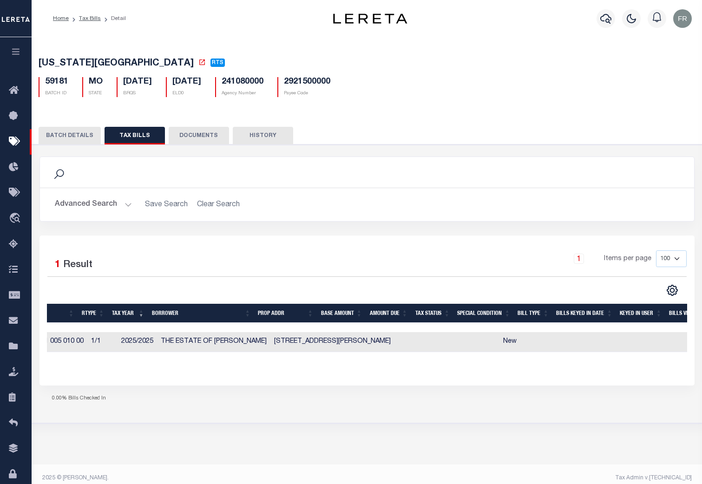
scroll to position [0, 395]
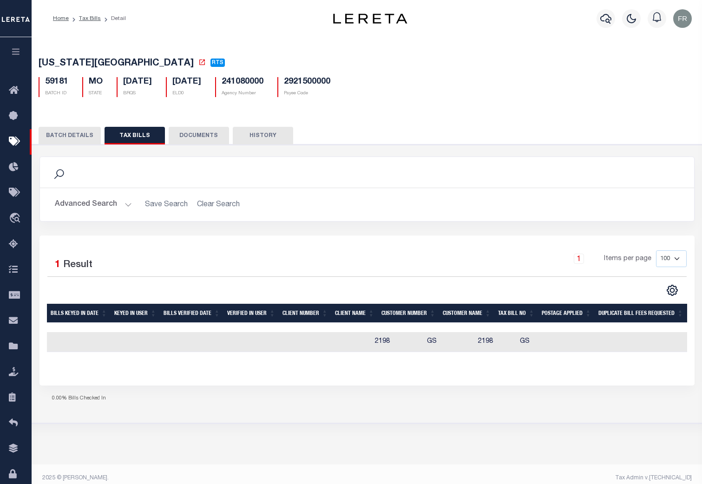
click at [71, 135] on button "BATCH DETAILS" at bounding box center [70, 136] width 62 height 18
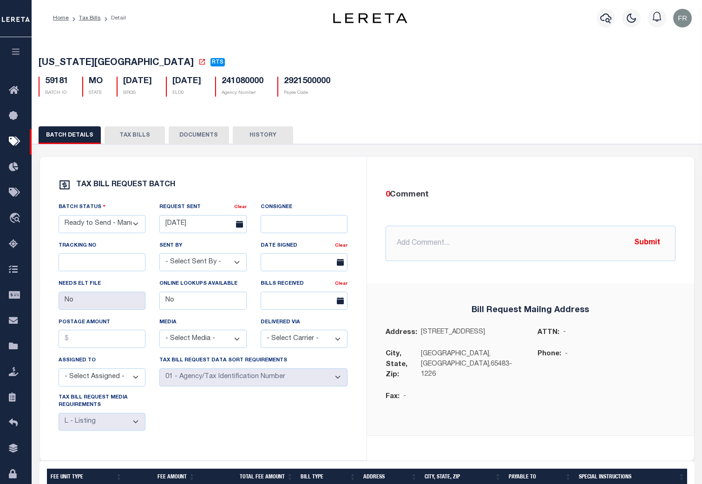
scroll to position [0, 0]
drag, startPoint x: 68, startPoint y: 82, endPoint x: 41, endPoint y: 83, distance: 27.4
click at [41, 83] on div "59181 BATCH ID" at bounding box center [54, 87] width 44 height 20
drag, startPoint x: 41, startPoint y: 83, endPoint x: 60, endPoint y: 83, distance: 19.5
copy h5 "59181"
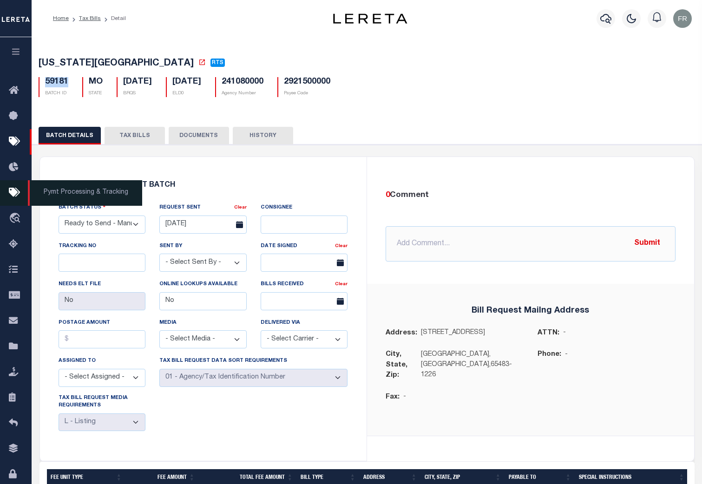
click at [19, 195] on icon at bounding box center [16, 193] width 15 height 12
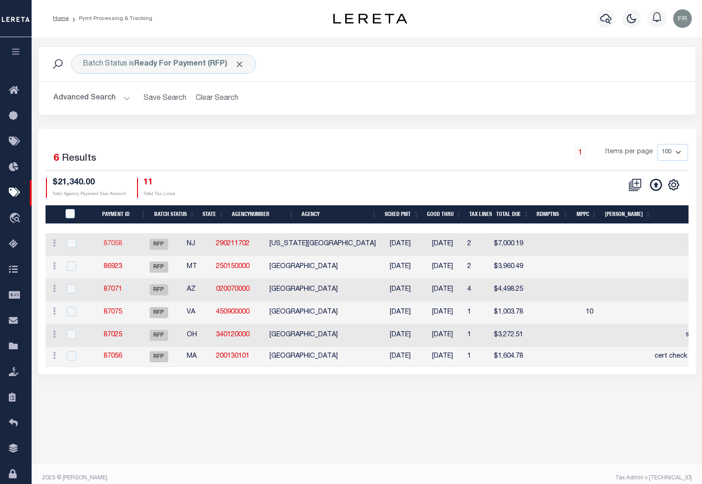
click at [122, 243] on link "87058" at bounding box center [113, 244] width 19 height 7
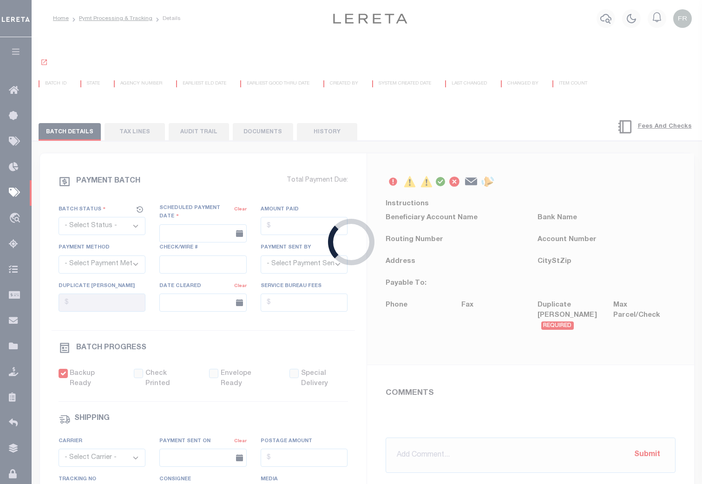
select select "RFP"
type input "06/20/2025"
type input "$7,000.19"
select select "CHK"
select select
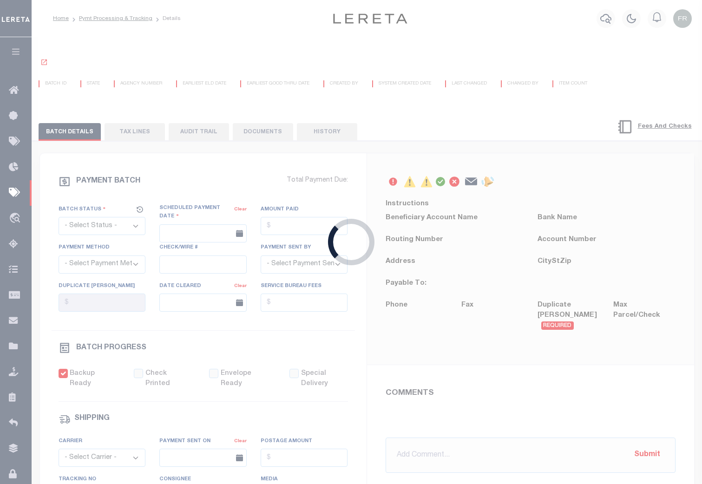
checkbox input "true"
type input "N"
radio input "true"
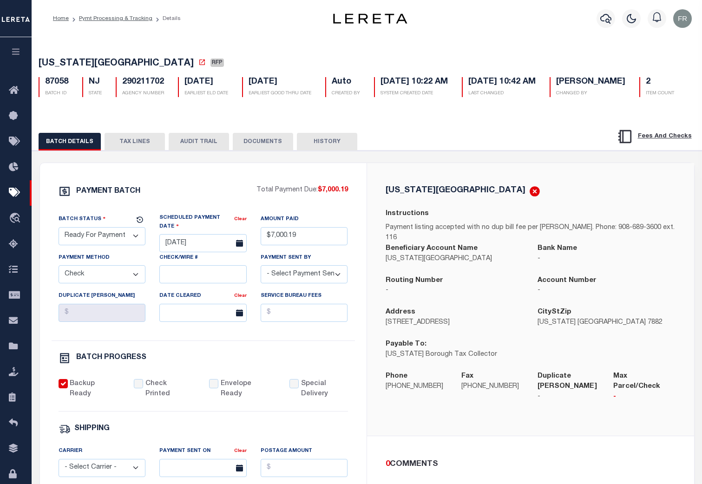
click at [133, 151] on button "TAX LINES" at bounding box center [135, 142] width 60 height 18
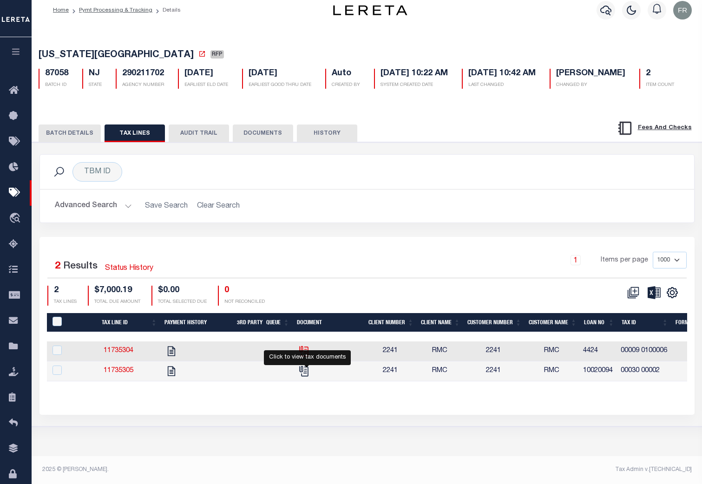
click at [308, 357] on icon "" at bounding box center [304, 351] width 12 height 12
checkbox input "true"
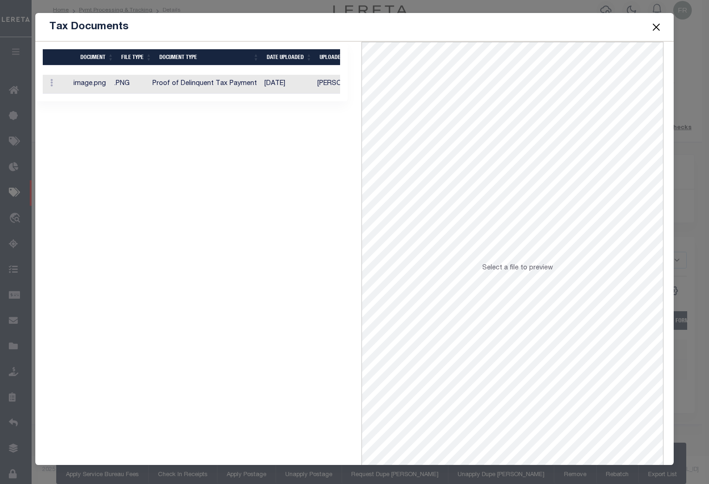
click at [149, 86] on td ".PNG" at bounding box center [130, 84] width 38 height 19
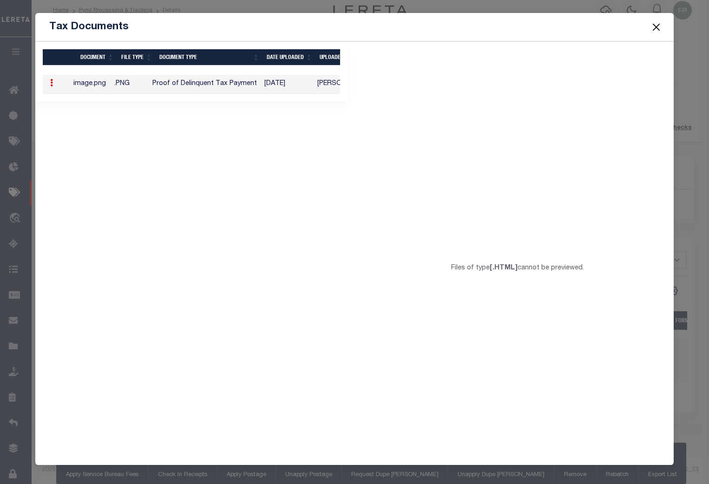
click at [654, 26] on button "Close" at bounding box center [657, 27] width 12 height 12
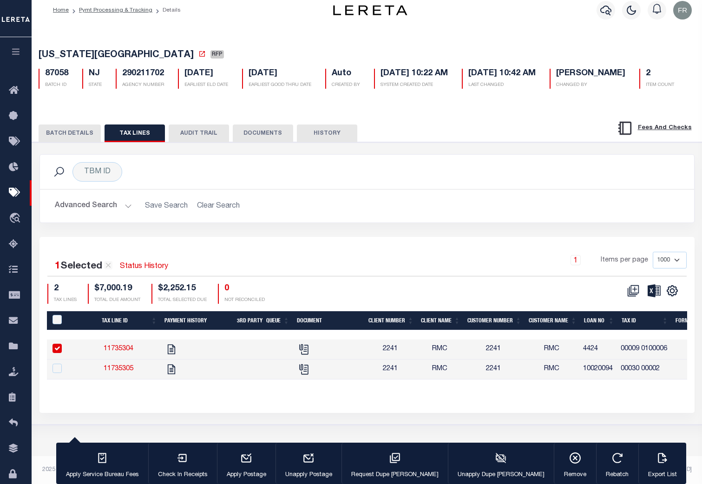
click at [58, 69] on h5 "87058" at bounding box center [56, 74] width 23 height 10
copy h5 "87058"
click at [76, 142] on button "BATCH DETAILS" at bounding box center [70, 134] width 62 height 18
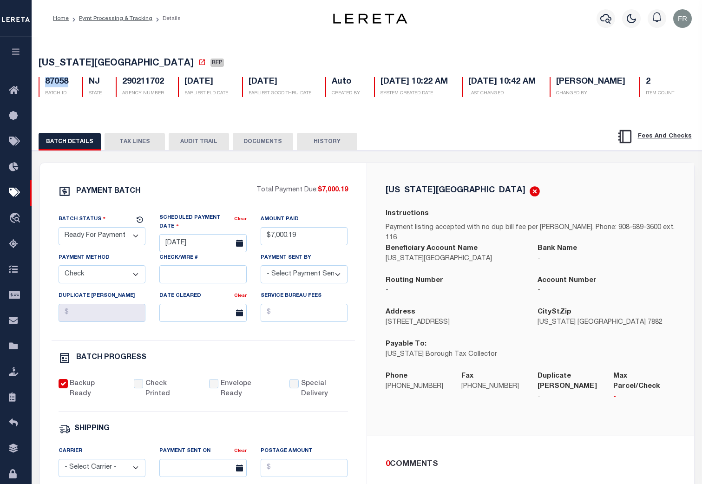
click at [135, 151] on button "TAX LINES" at bounding box center [135, 142] width 60 height 18
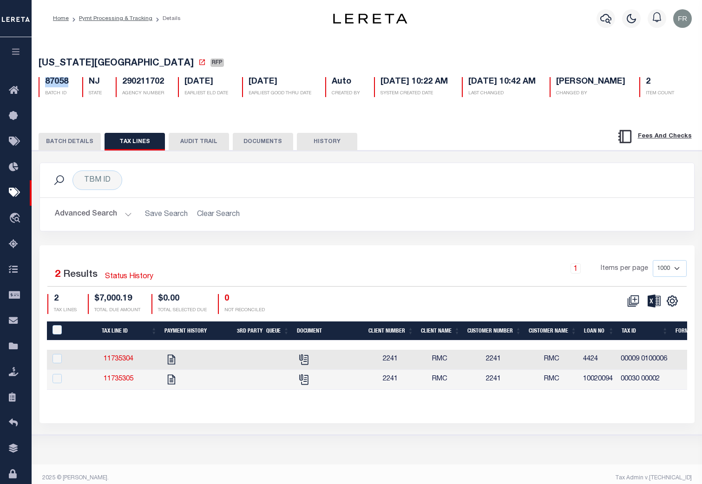
click at [265, 151] on button "DOCUMENTS" at bounding box center [263, 142] width 60 height 18
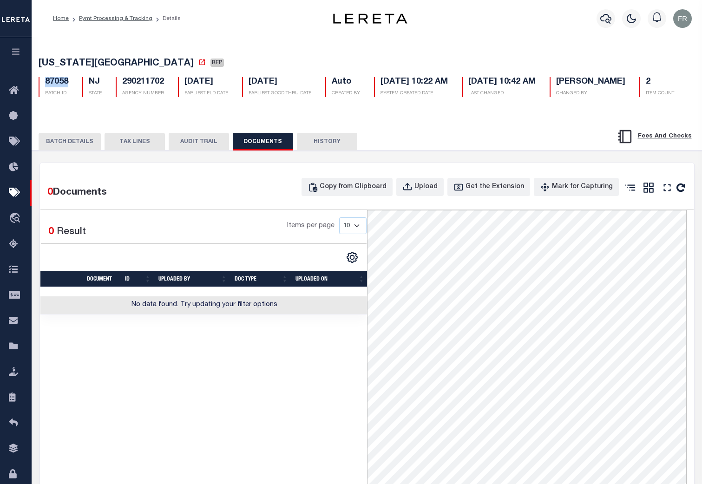
click at [142, 151] on button "TAX LINES" at bounding box center [135, 142] width 60 height 18
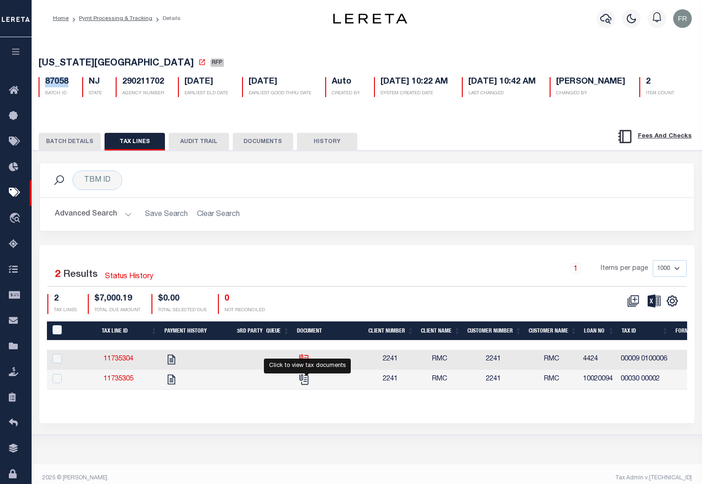
click at [308, 366] on icon "" at bounding box center [304, 360] width 12 height 12
checkbox input "true"
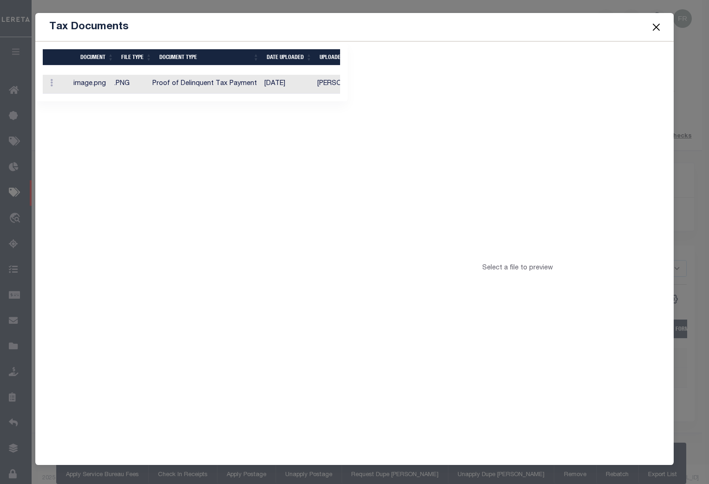
click at [211, 86] on td "Proof of Delinquent Tax Payment" at bounding box center [205, 84] width 112 height 19
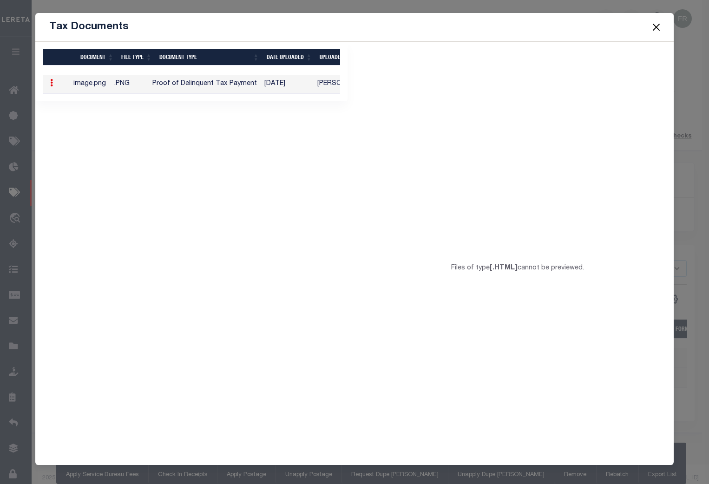
click at [656, 27] on button "Close" at bounding box center [657, 27] width 12 height 12
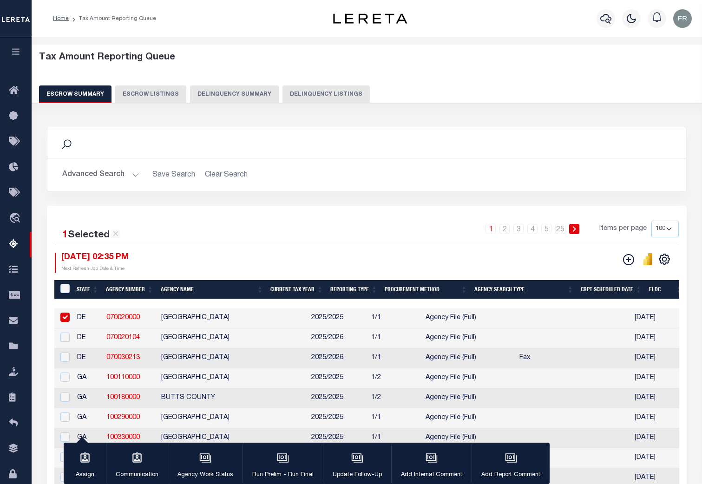
select select "100"
